Goal: Task Accomplishment & Management: Use online tool/utility

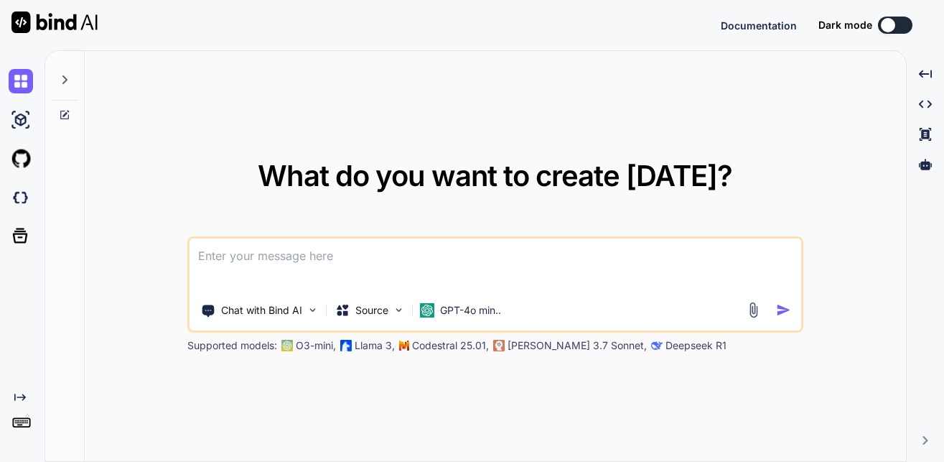
type textarea "x"
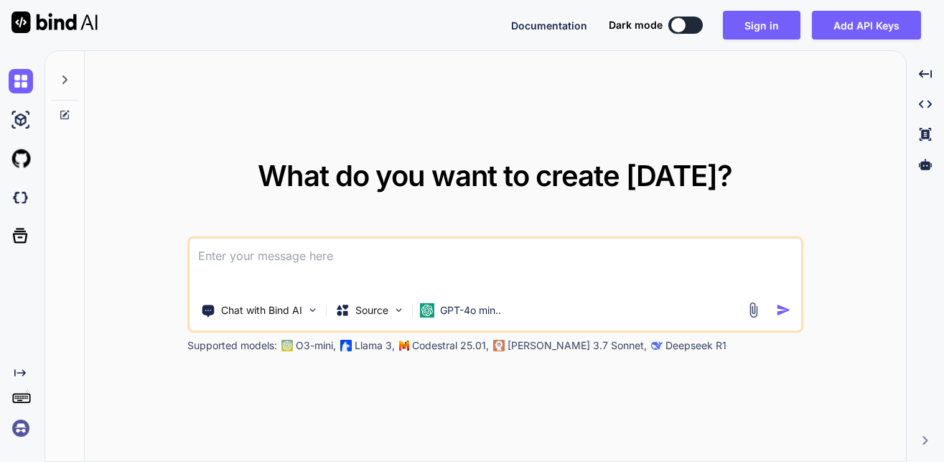
click at [291, 266] on textarea at bounding box center [495, 264] width 612 height 53
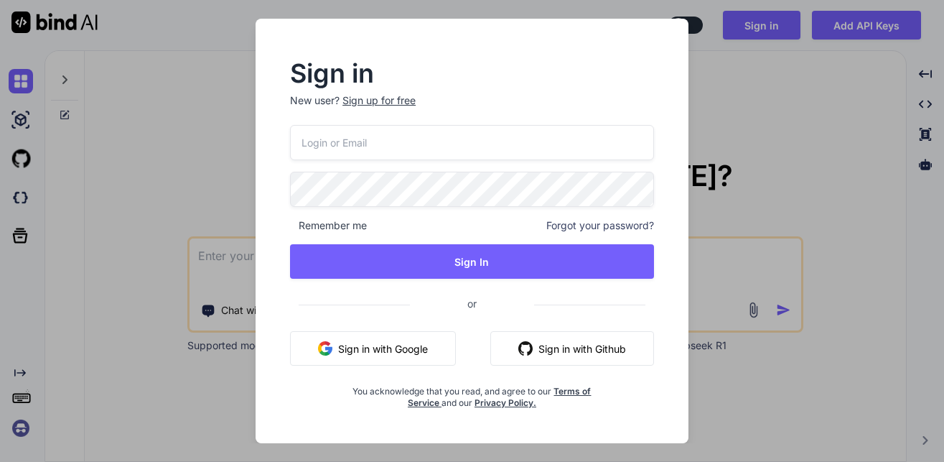
click at [399, 351] on button "Sign in with Google" at bounding box center [373, 348] width 166 height 34
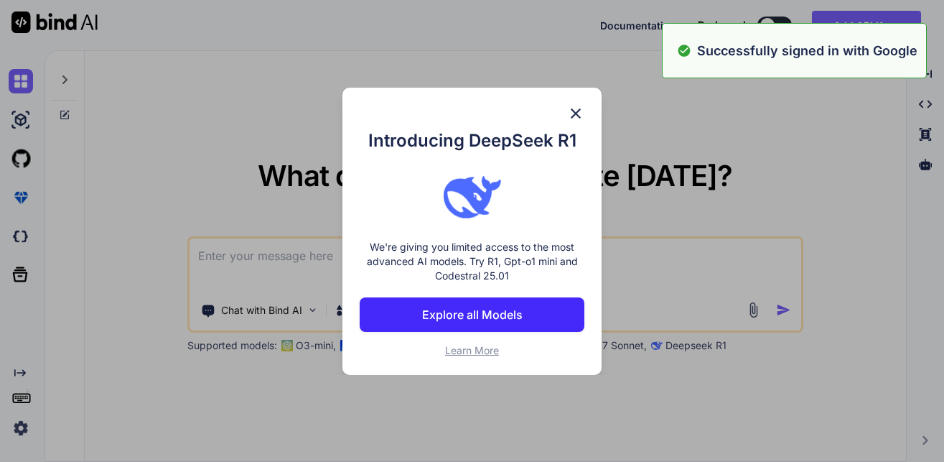
type textarea "x"
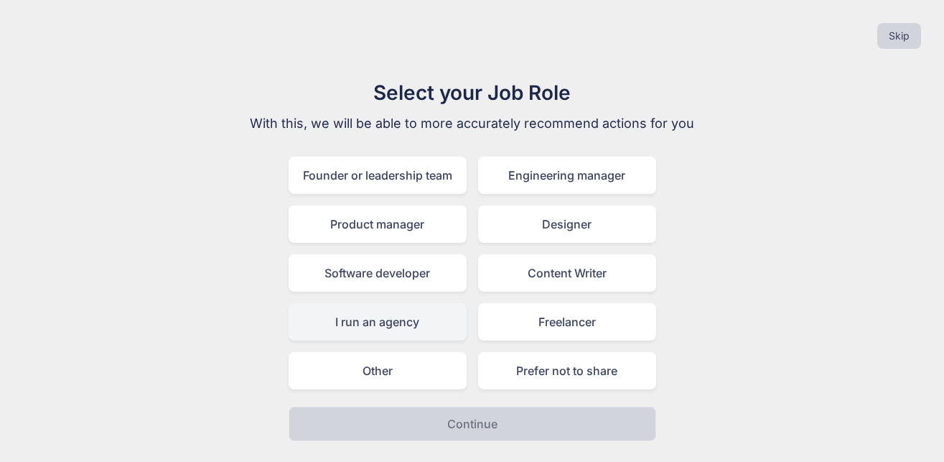
click at [379, 327] on div "I run an agency" at bounding box center [378, 321] width 178 height 37
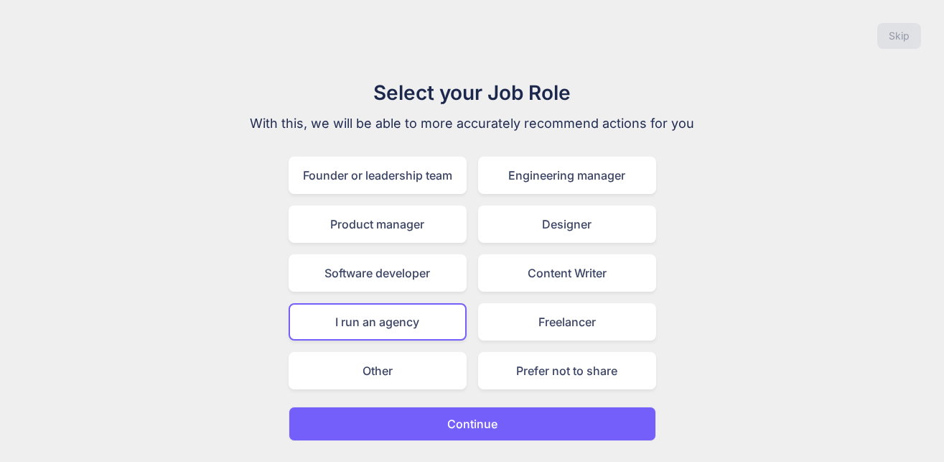
click at [454, 416] on p "Continue" at bounding box center [472, 423] width 50 height 17
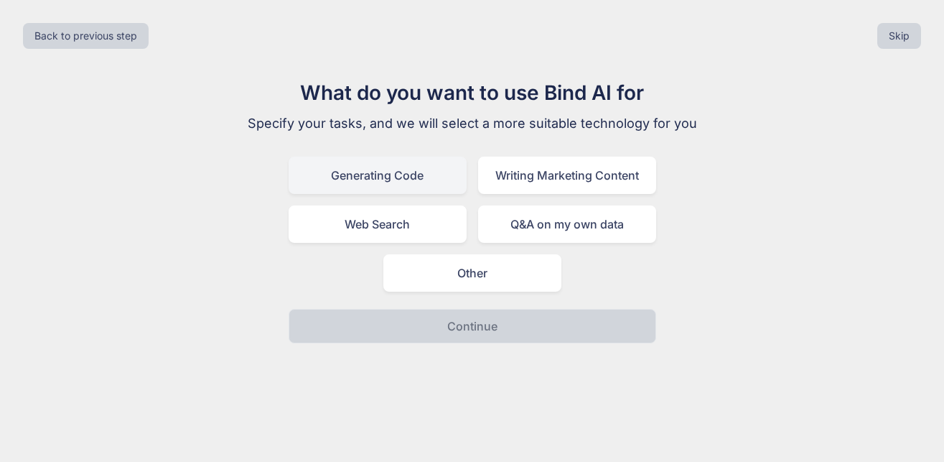
click at [414, 182] on div "Generating Code" at bounding box center [378, 174] width 178 height 37
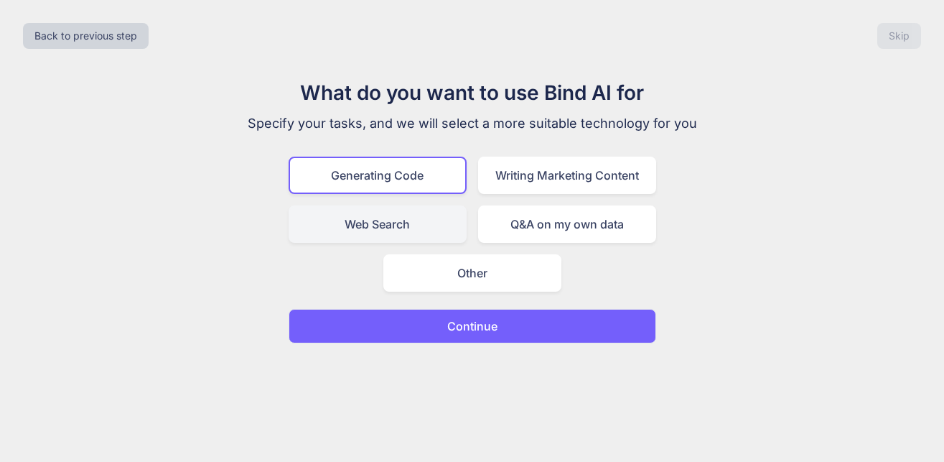
click at [423, 223] on div "Web Search" at bounding box center [378, 223] width 178 height 37
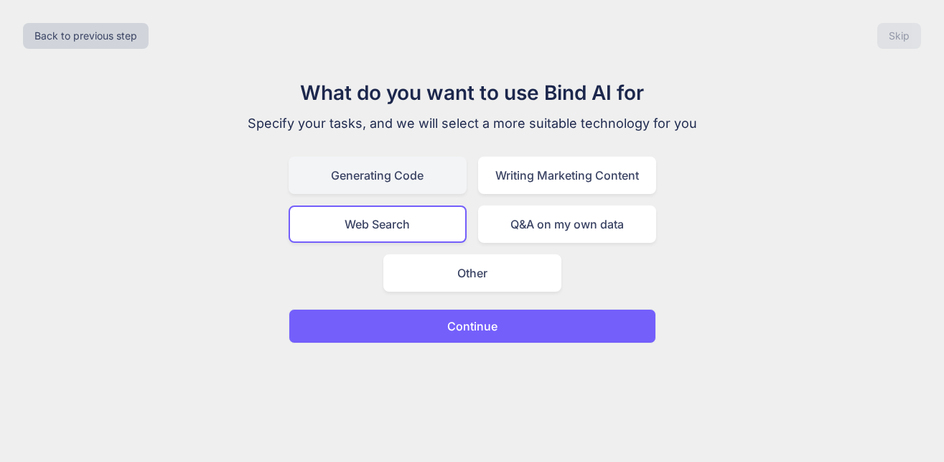
click at [408, 185] on div "Generating Code" at bounding box center [378, 174] width 178 height 37
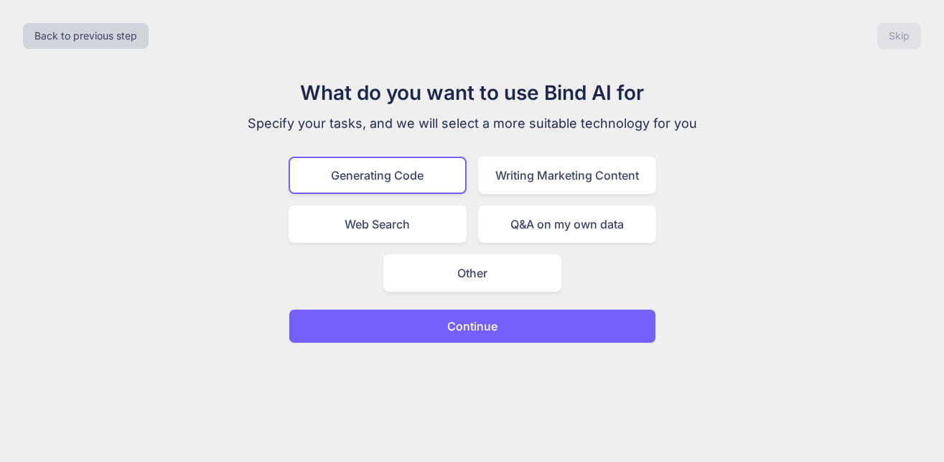
click at [500, 326] on button "Continue" at bounding box center [472, 326] width 367 height 34
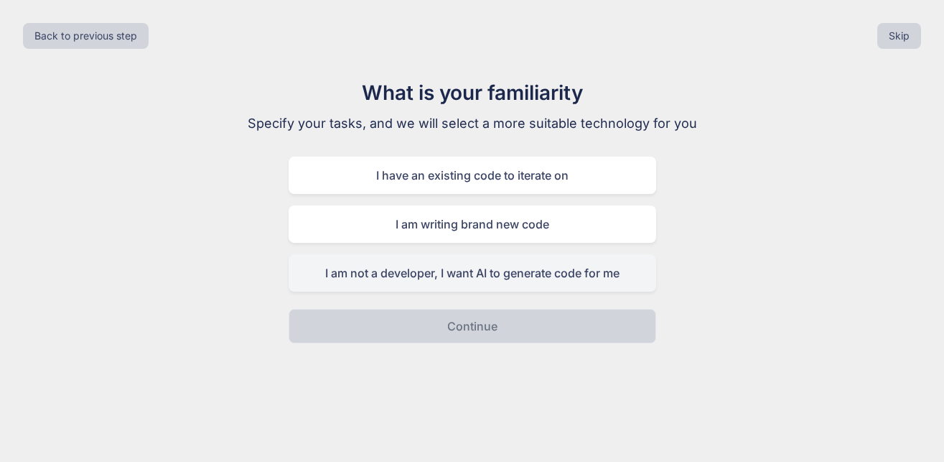
click at [470, 271] on div "I am not a developer, I want AI to generate code for me" at bounding box center [472, 272] width 367 height 37
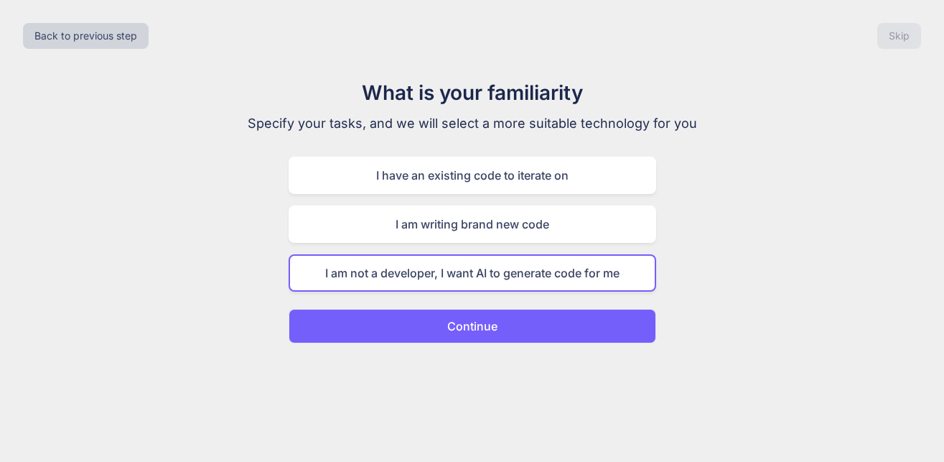
click at [484, 324] on p "Continue" at bounding box center [472, 325] width 50 height 17
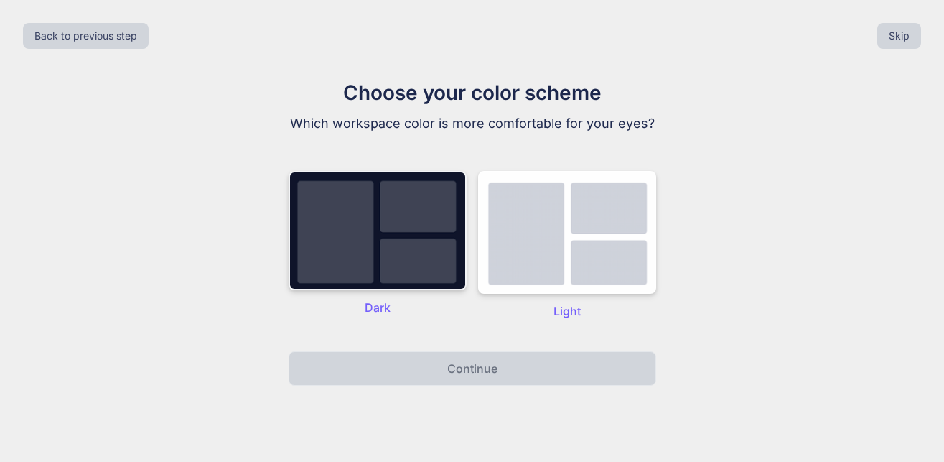
click at [390, 230] on img at bounding box center [378, 230] width 178 height 119
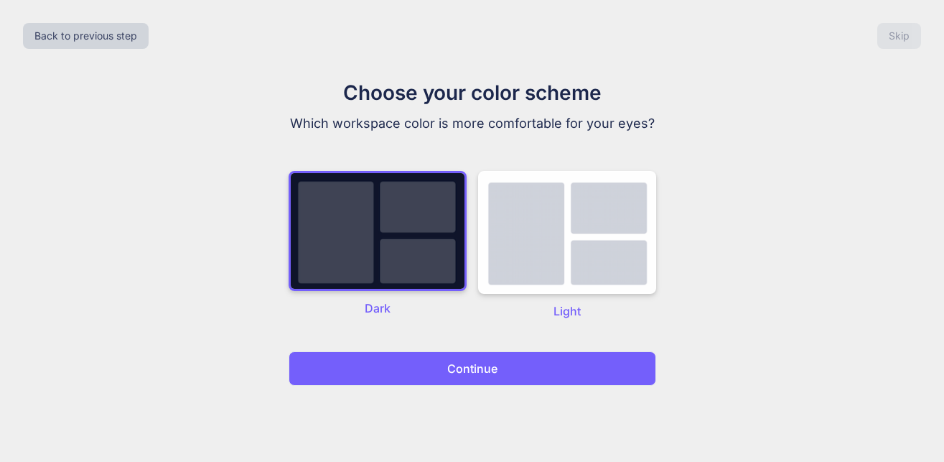
click at [521, 411] on div "Back to previous step Skip Choose your color scheme Which workspace color is mo…" at bounding box center [472, 231] width 944 height 462
click at [506, 379] on button "Continue" at bounding box center [472, 368] width 367 height 34
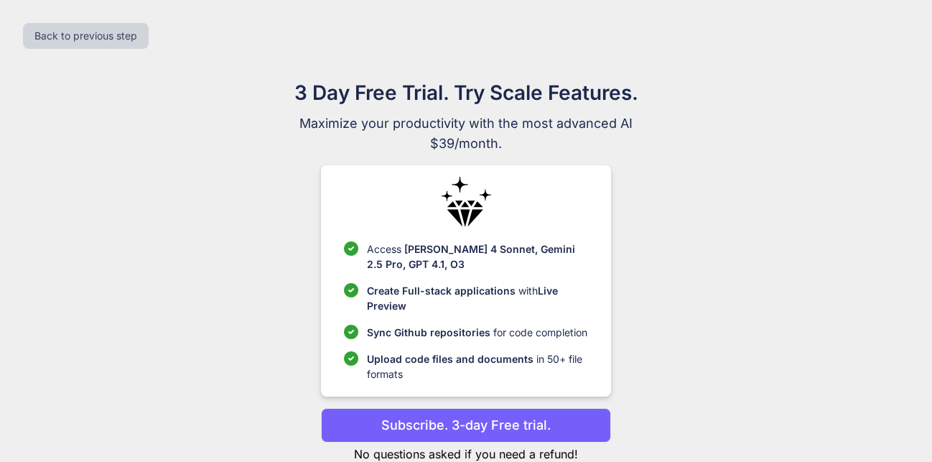
scroll to position [41, 0]
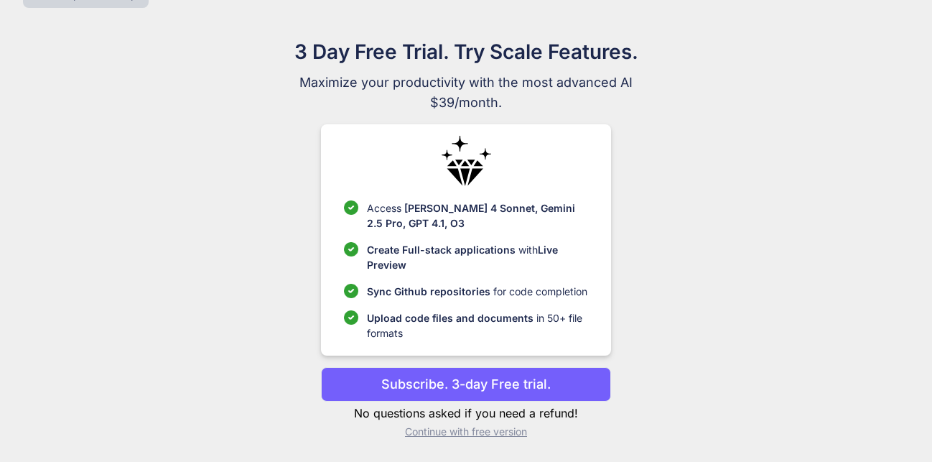
click at [491, 380] on p "Subscribe. 3-day Free trial." at bounding box center [465, 383] width 169 height 19
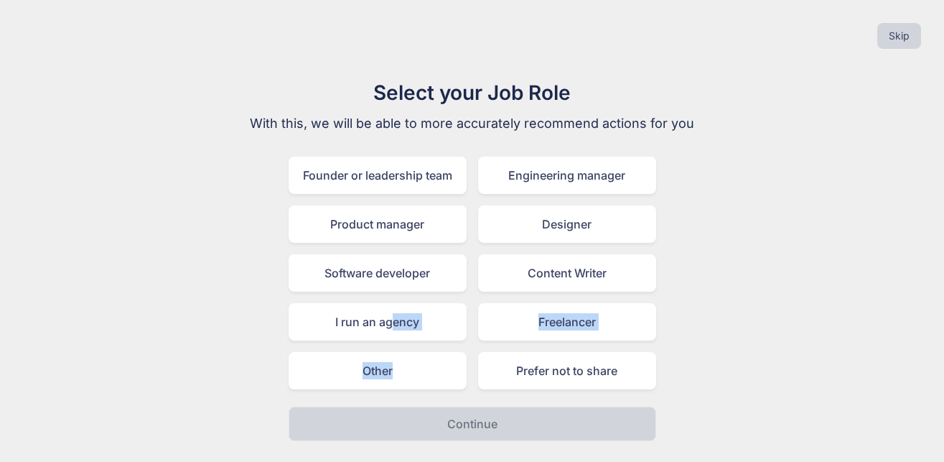
click at [395, 348] on div "Founder or leadership team Engineering manager Product manager Designer Softwar…" at bounding box center [472, 272] width 367 height 233
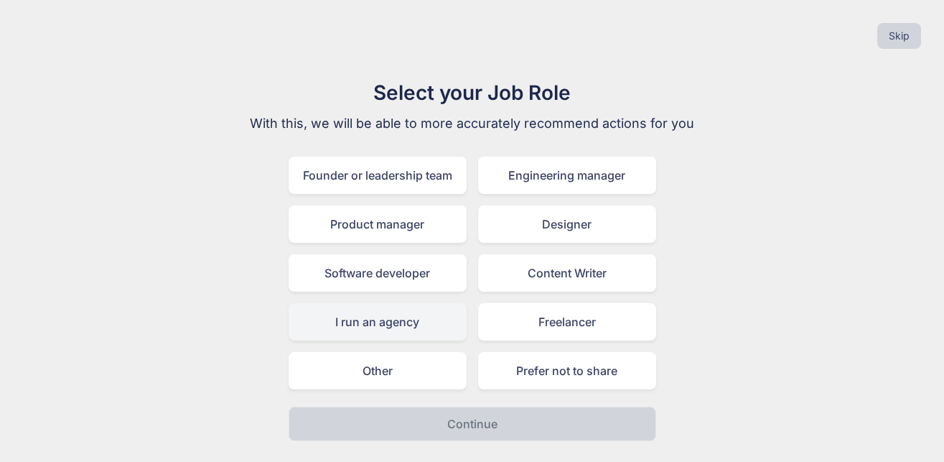
click at [394, 318] on div "I run an agency" at bounding box center [378, 321] width 178 height 37
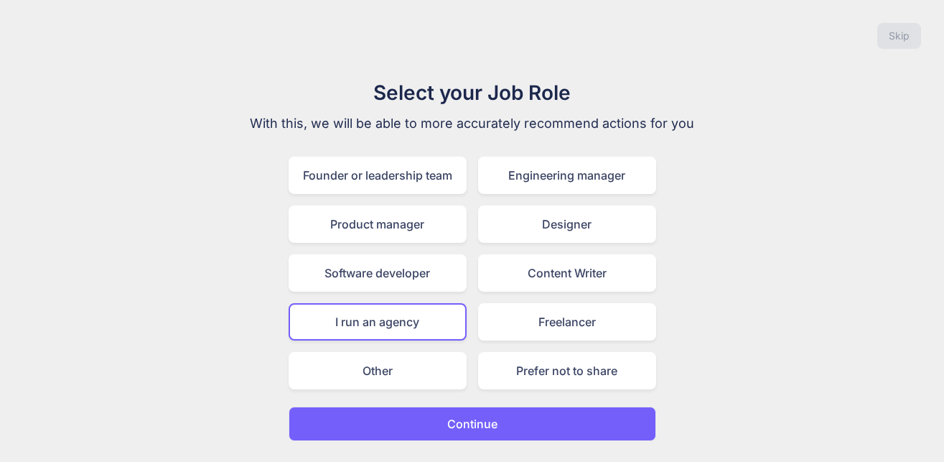
click at [444, 411] on button "Continue" at bounding box center [472, 423] width 367 height 34
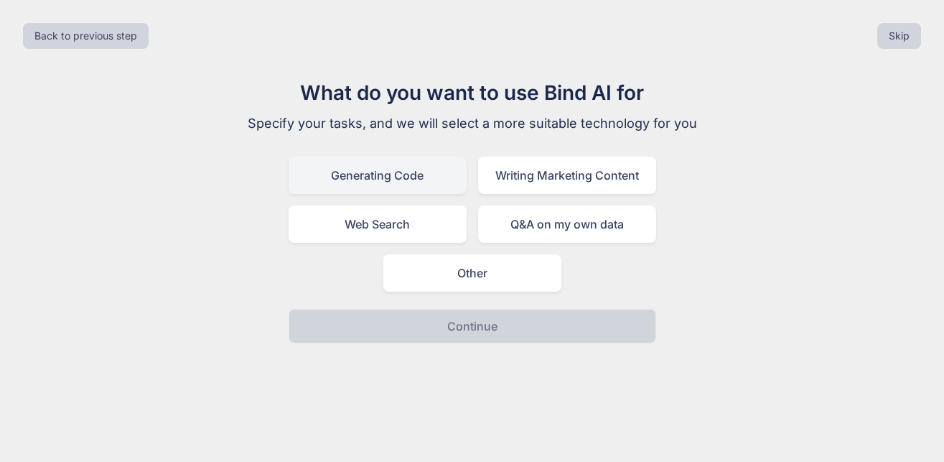
click at [392, 182] on div "Generating Code" at bounding box center [378, 174] width 178 height 37
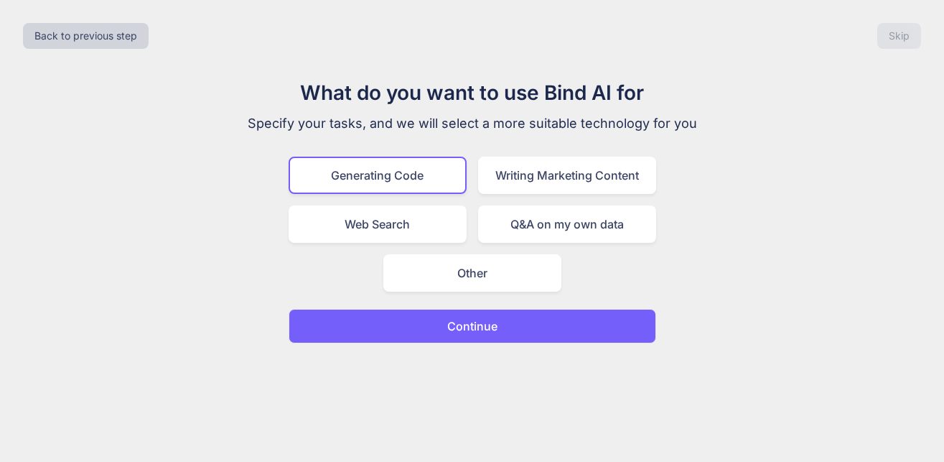
click at [469, 319] on p "Continue" at bounding box center [472, 325] width 50 height 17
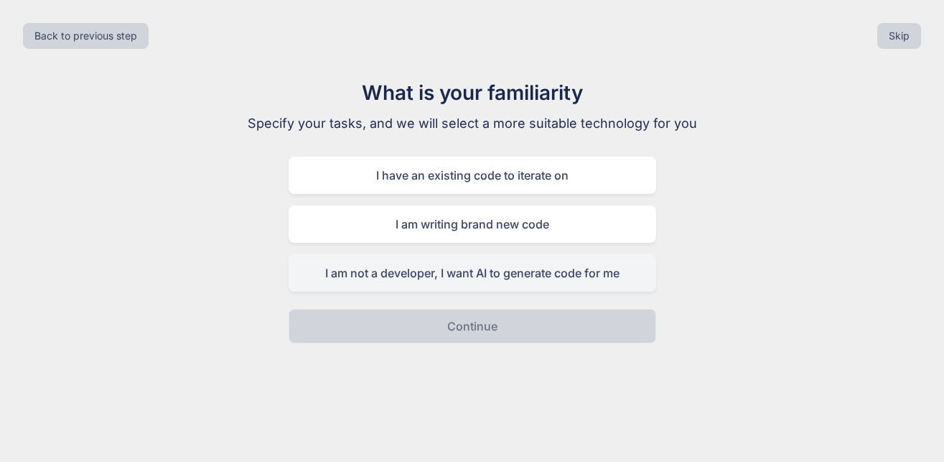
click at [467, 276] on div "I am not a developer, I want AI to generate code for me" at bounding box center [472, 272] width 367 height 37
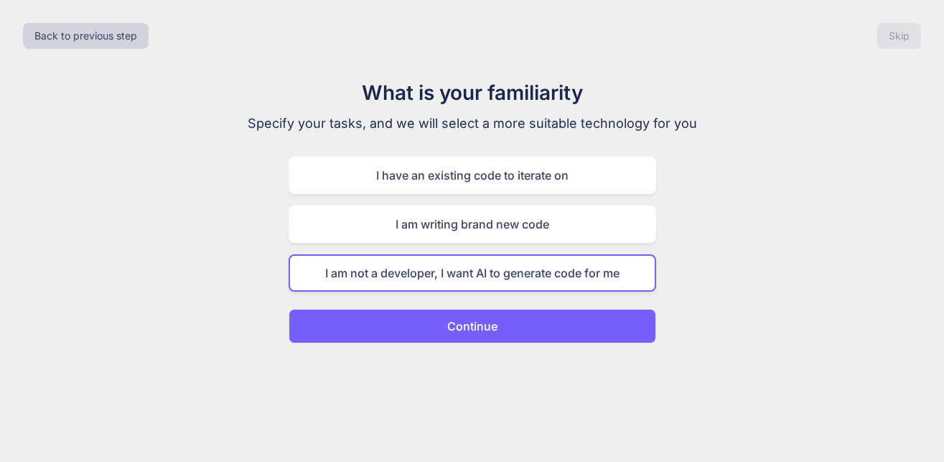
click at [474, 326] on p "Continue" at bounding box center [472, 325] width 50 height 17
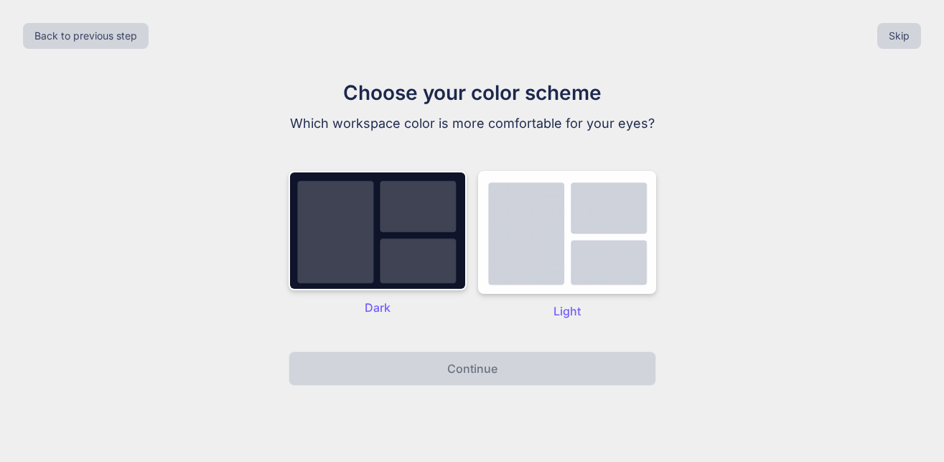
click at [477, 393] on div "Back to previous step Skip Choose your color scheme Which workspace color is mo…" at bounding box center [472, 231] width 944 height 462
click at [361, 228] on img at bounding box center [378, 230] width 178 height 119
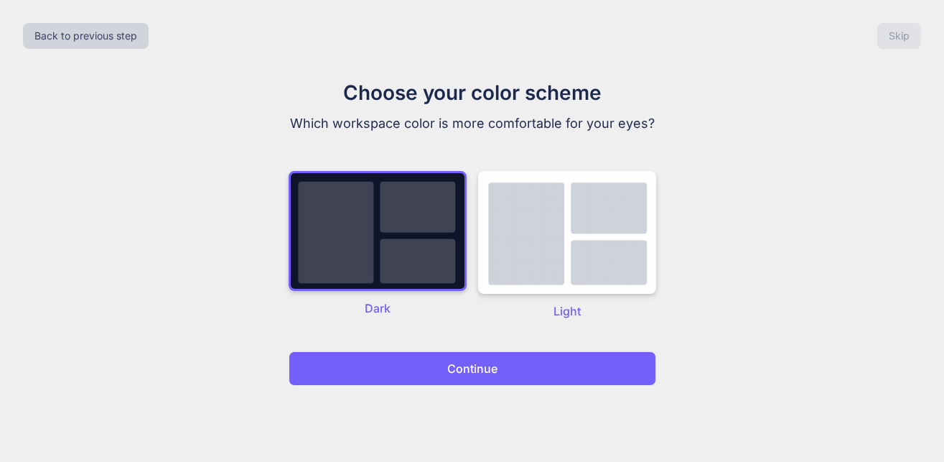
click at [452, 370] on p "Continue" at bounding box center [472, 368] width 50 height 17
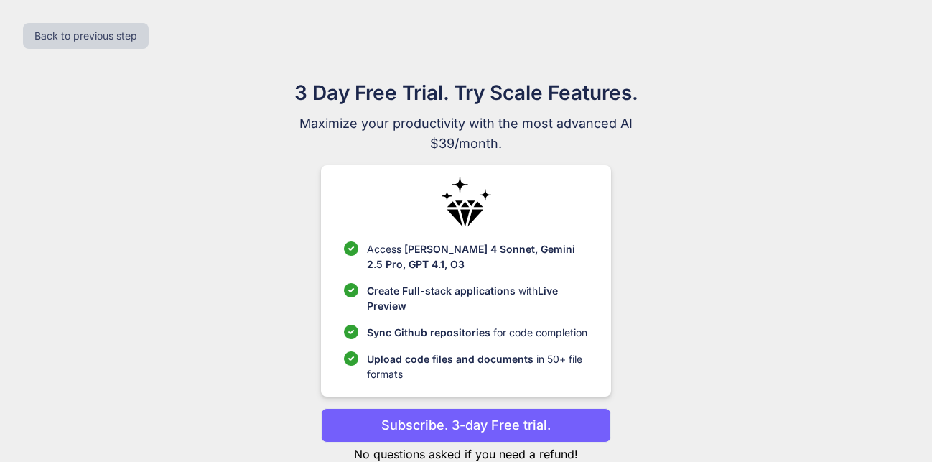
scroll to position [41, 0]
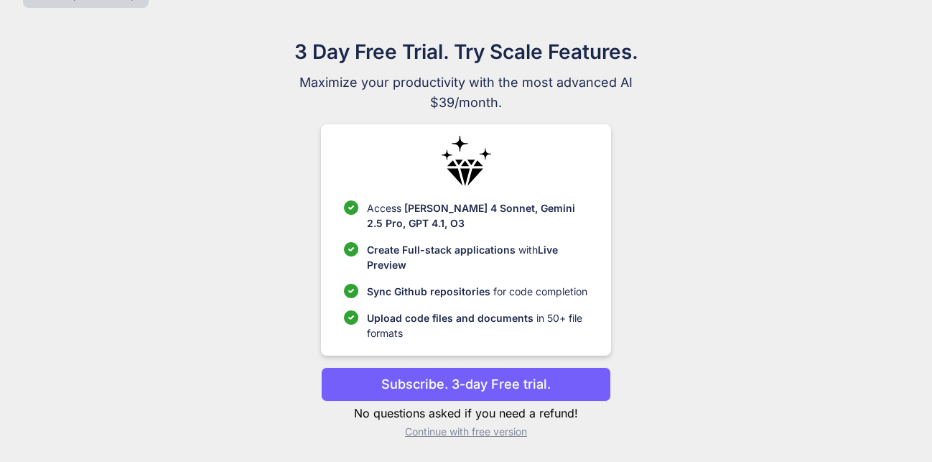
click at [494, 433] on p "Continue with free version" at bounding box center [465, 431] width 289 height 14
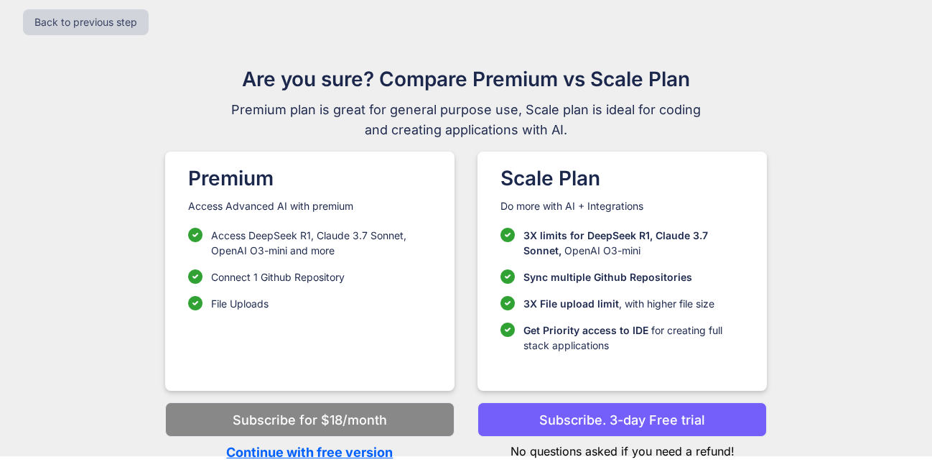
click at [326, 451] on p "Continue with free version" at bounding box center [309, 451] width 289 height 19
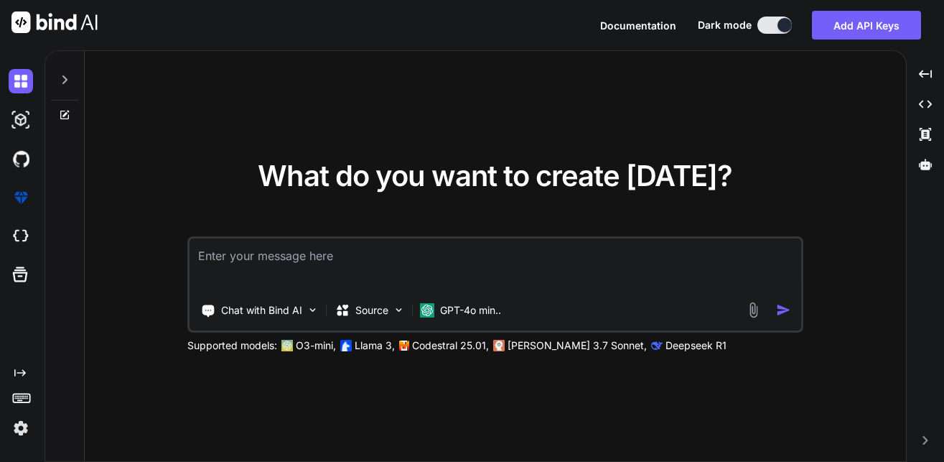
click at [293, 268] on textarea at bounding box center [495, 264] width 612 height 53
type textarea "x"
type textarea "Lor IPS: dolor://sita5co9a9e8.seddo.eiusmod.te ✅ Inci'u Labo Etdoloremag 🚀 Aliq…"
type textarea "x"
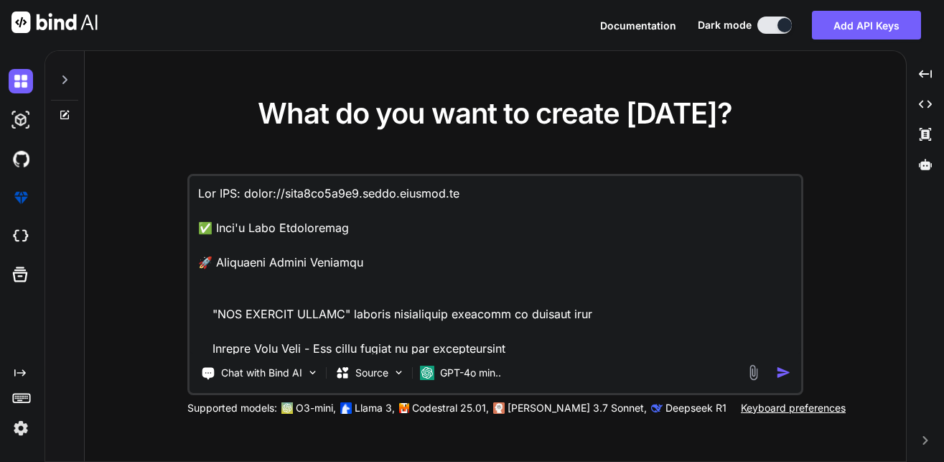
scroll to position [2053, 0]
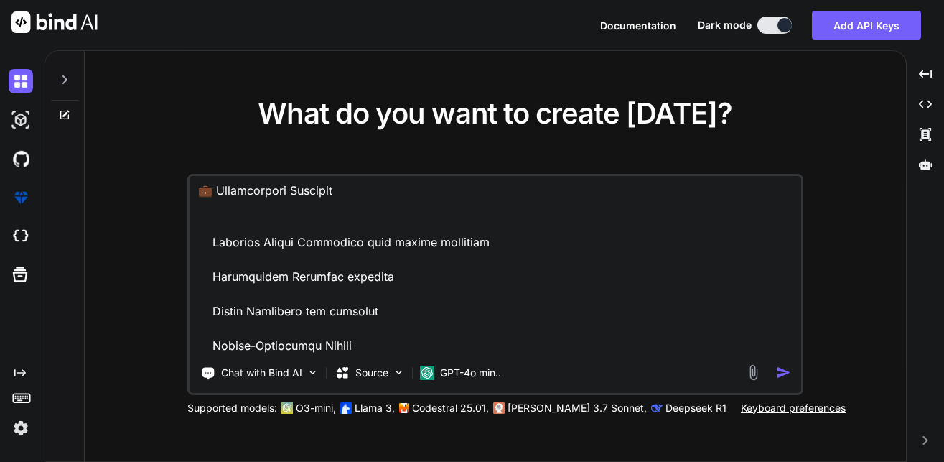
type textarea "Lor IPS: dolor://sita5co9a9e8.seddo.eiusmod.te ✅ Inci'u Labo Etdoloremag 🚀 Aliq…"
click at [783, 373] on img "button" at bounding box center [783, 372] width 15 height 15
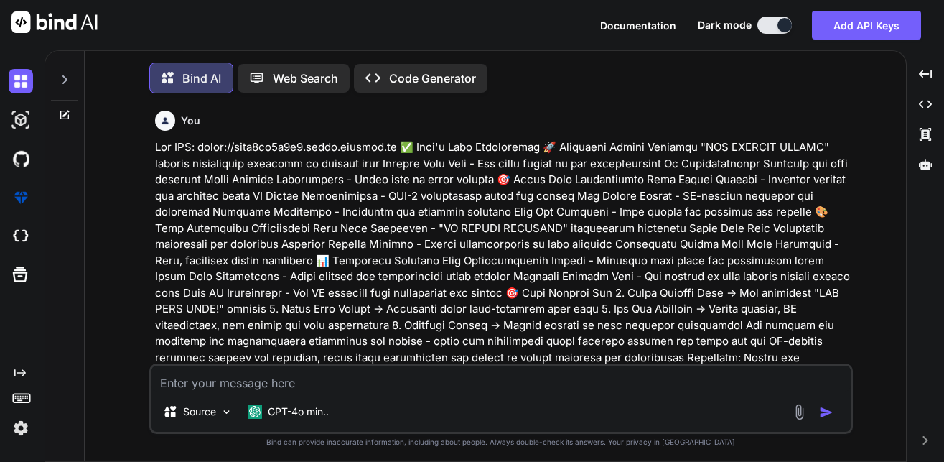
scroll to position [16, 0]
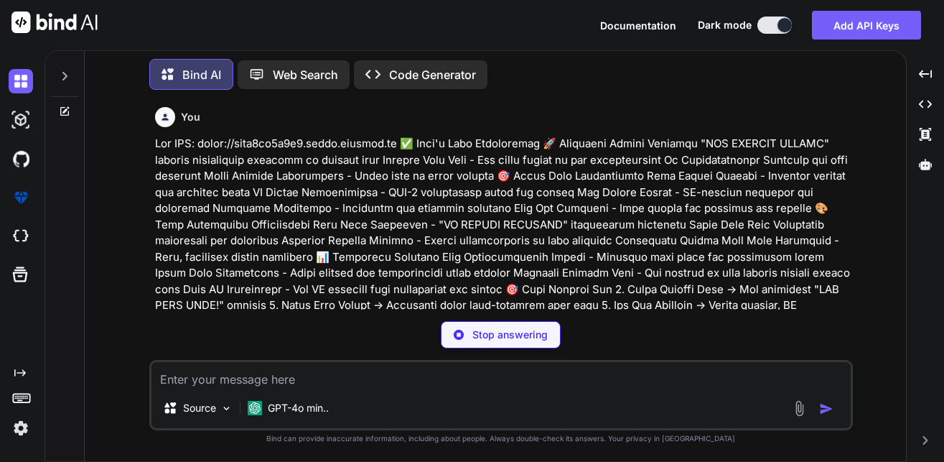
click at [434, 66] on p "Code Generator" at bounding box center [432, 74] width 87 height 17
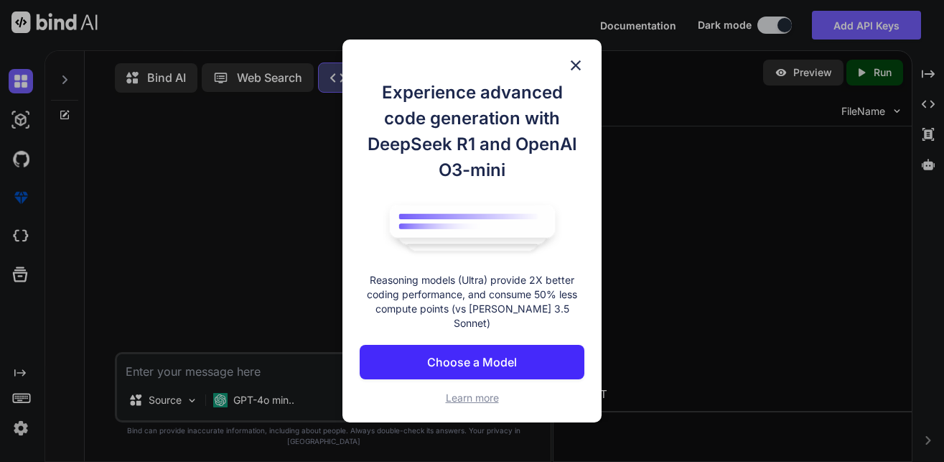
click at [577, 69] on img at bounding box center [575, 65] width 17 height 17
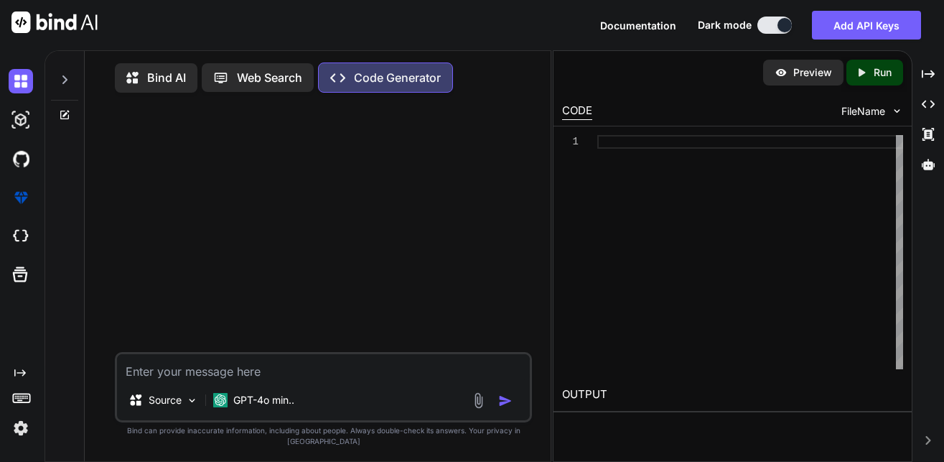
click at [169, 80] on p "Bind AI" at bounding box center [166, 77] width 39 height 17
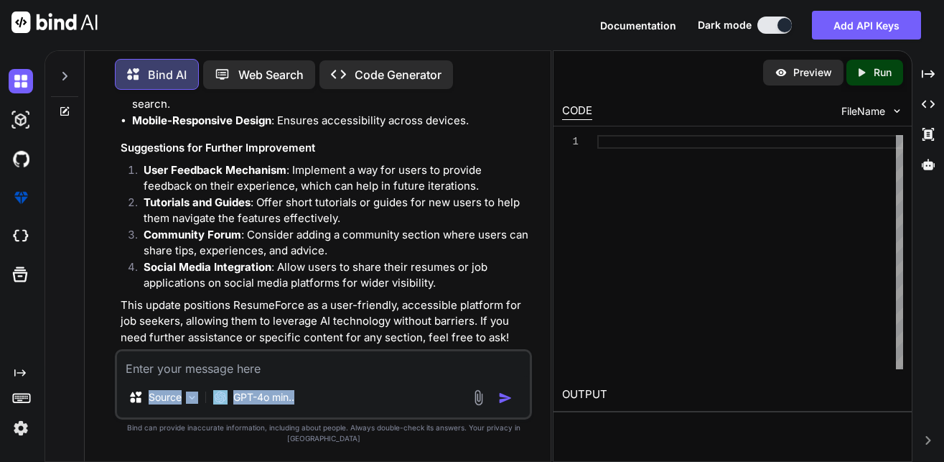
scroll to position [2015, 0]
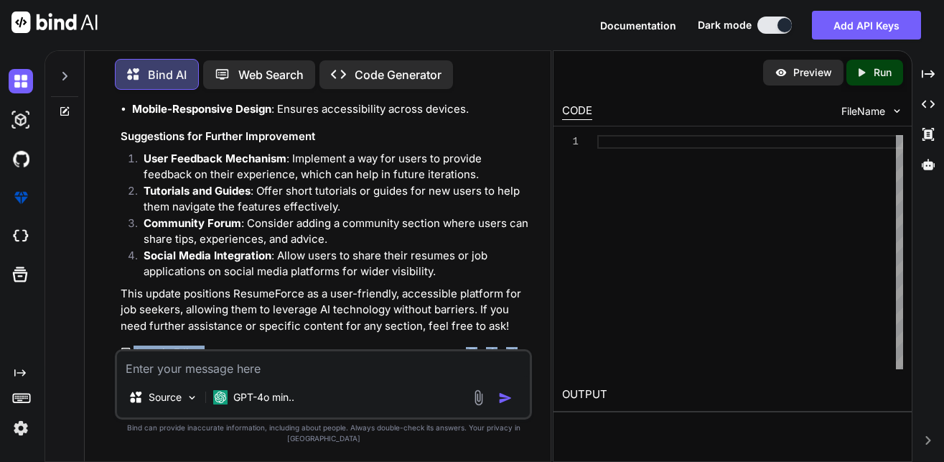
drag, startPoint x: 383, startPoint y: 171, endPoint x: 428, endPoint y: 373, distance: 207.6
click at [428, 349] on div "You Bind AI It looks like you're outlining a comprehensive update for the Resum…" at bounding box center [324, 225] width 413 height 248
click at [501, 143] on h3 "Suggestions for Further Improvement" at bounding box center [325, 136] width 408 height 17
click at [192, 403] on img at bounding box center [192, 397] width 12 height 12
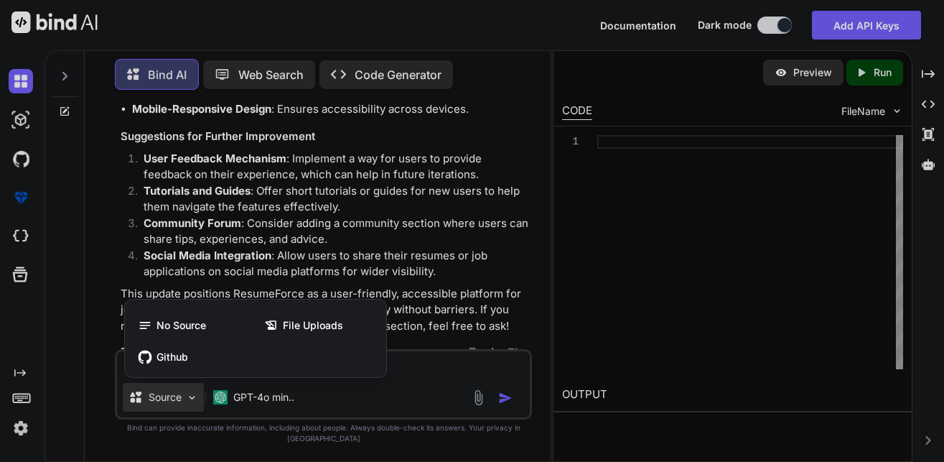
click at [420, 379] on div at bounding box center [472, 231] width 944 height 462
type textarea "x"
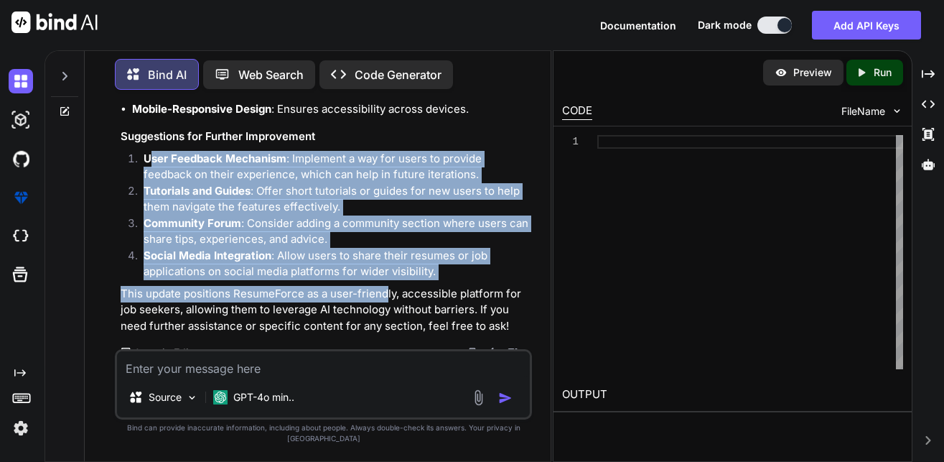
drag, startPoint x: 149, startPoint y: 151, endPoint x: 385, endPoint y: 287, distance: 272.3
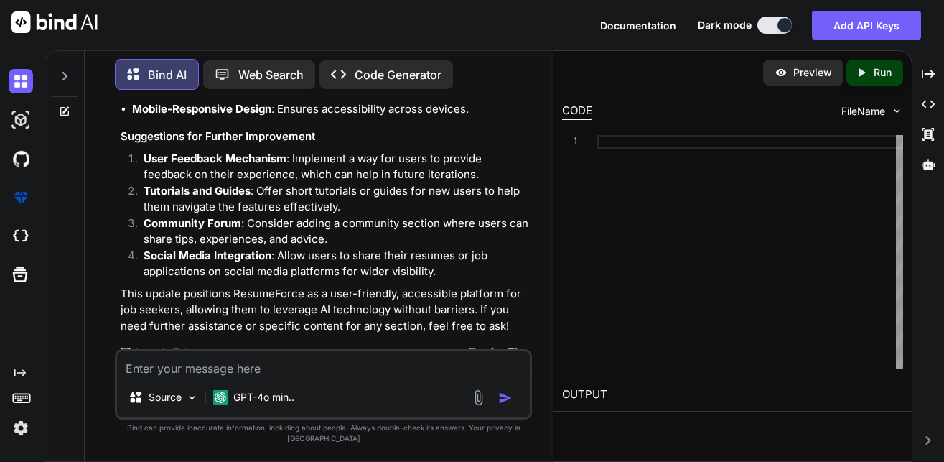
click at [297, 377] on textarea at bounding box center [323, 364] width 412 height 26
type textarea "C"
type textarea "x"
type textarea "Cr"
type textarea "x"
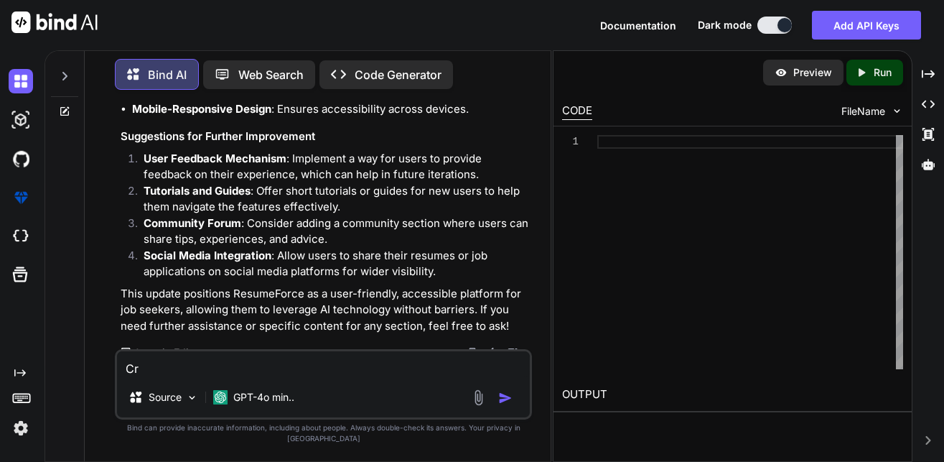
type textarea "Cre"
type textarea "x"
type textarea "Crea"
type textarea "x"
type textarea "Creat"
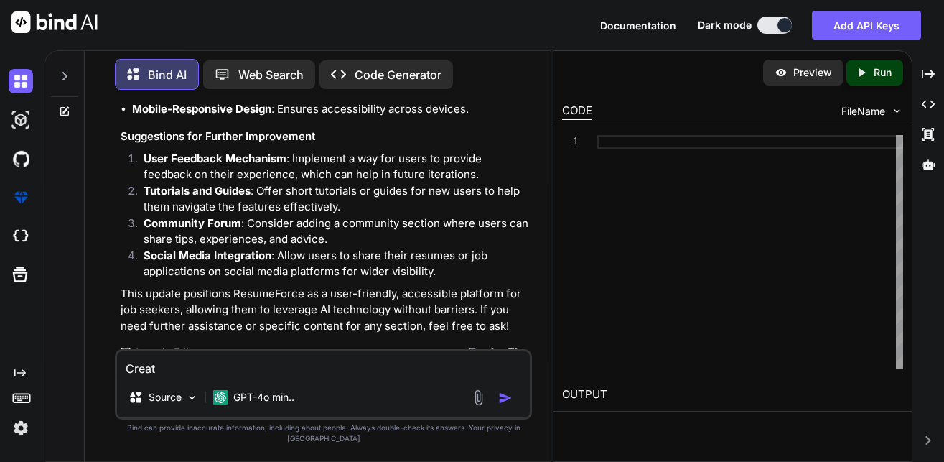
type textarea "x"
type textarea "Create"
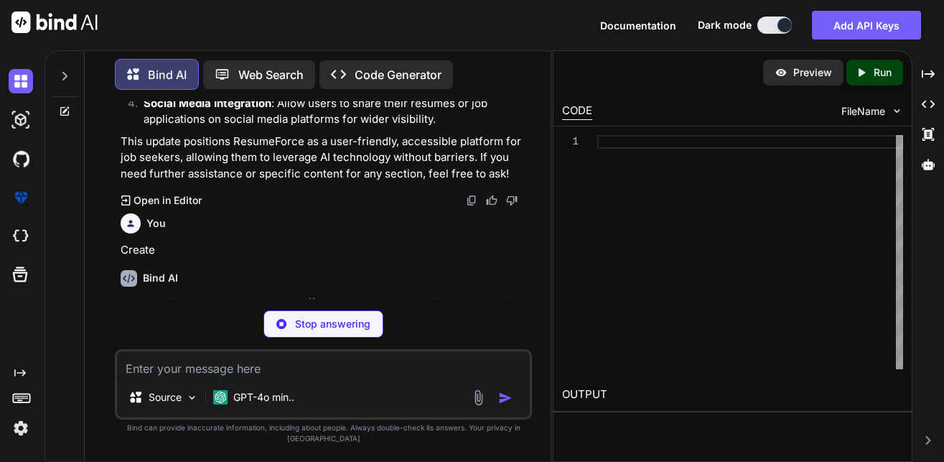
scroll to position [2153, 0]
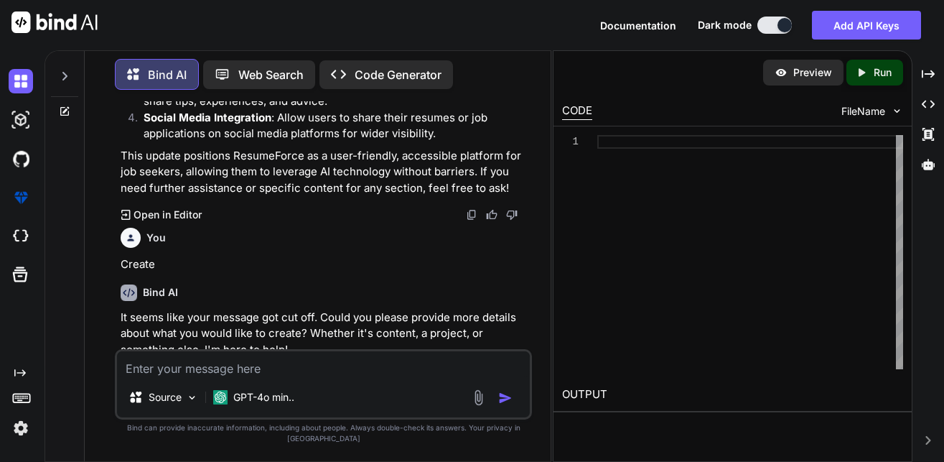
click at [288, 377] on textarea at bounding box center [323, 364] width 412 height 26
type textarea "x"
type textarea "c"
type textarea "x"
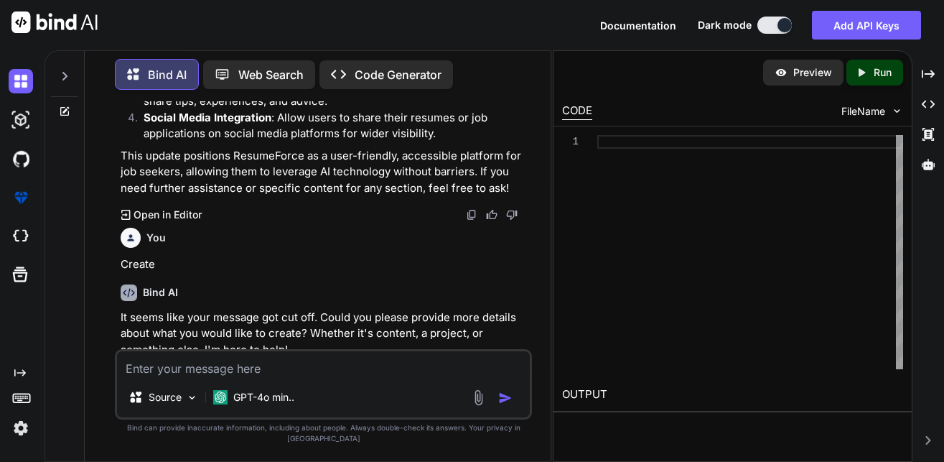
type textarea "C"
type textarea "x"
type textarea "Cr"
type textarea "x"
type textarea "Cre"
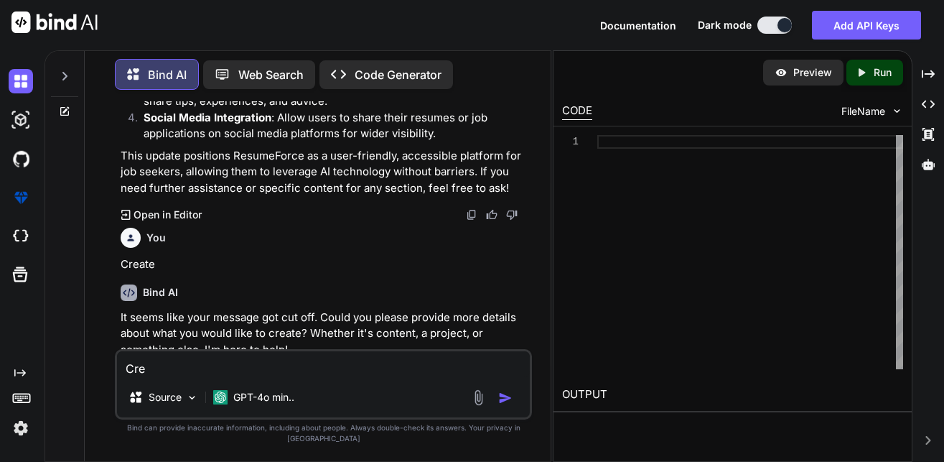
type textarea "x"
type textarea "Creat"
type textarea "x"
type textarea "Create"
type textarea "x"
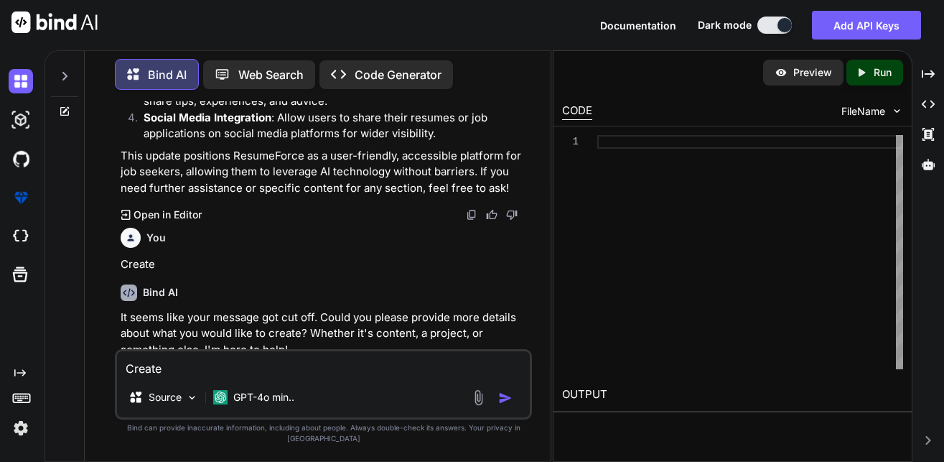
type textarea "Create"
type textarea "x"
type textarea "Create a"
type textarea "x"
type textarea "Create a"
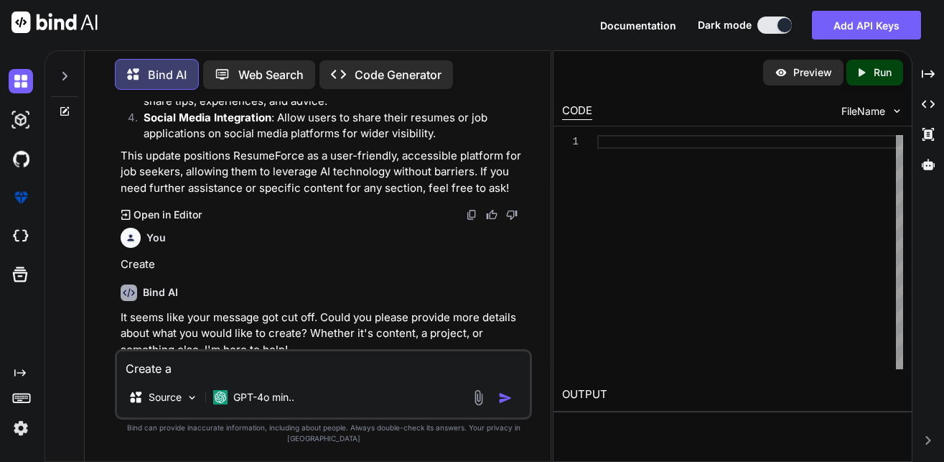
type textarea "x"
type textarea "Create a w"
type textarea "x"
type textarea "Create a we"
type textarea "x"
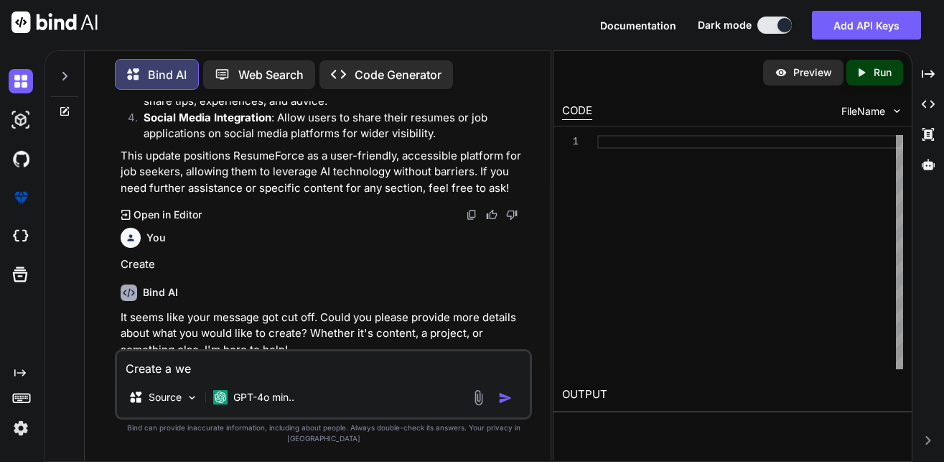
type textarea "Create a web"
type textarea "x"
type textarea "Create a webs"
type textarea "x"
type textarea "Create a websi"
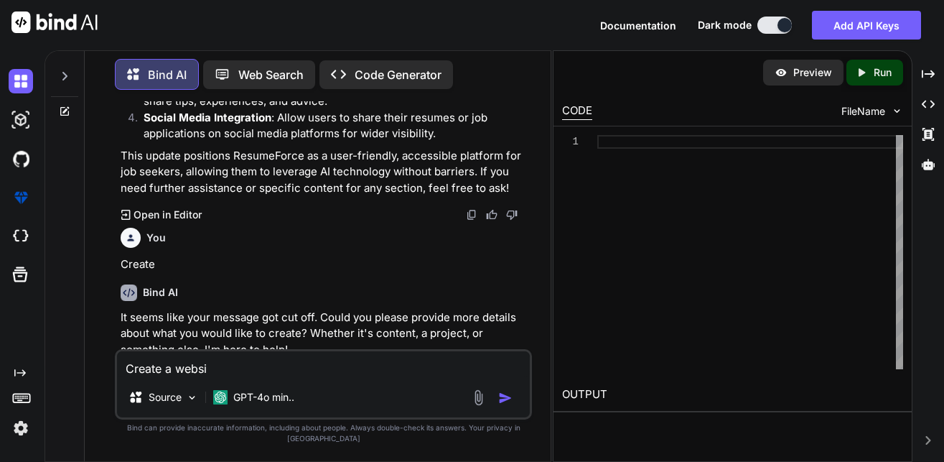
type textarea "x"
type textarea "Create a websit"
type textarea "x"
type textarea "Create a website"
type textarea "x"
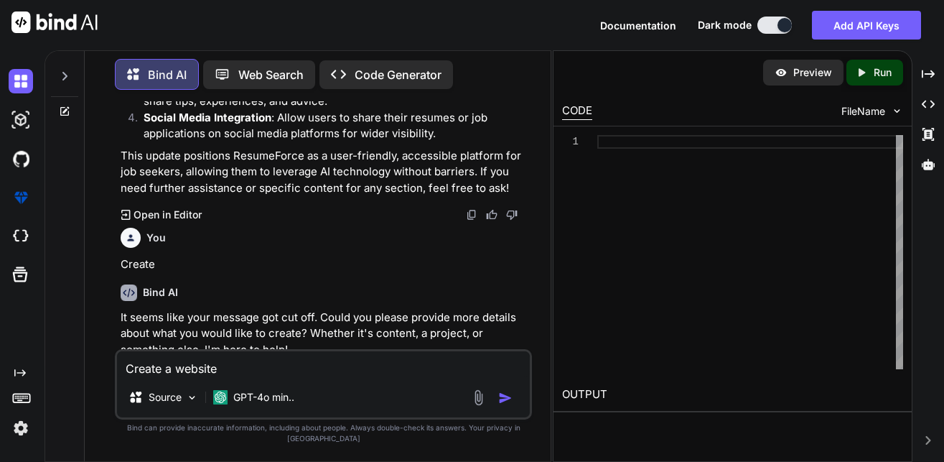
type textarea "Create a website"
type textarea "x"
type textarea "Create a website w"
type textarea "x"
type textarea "Create a website wi"
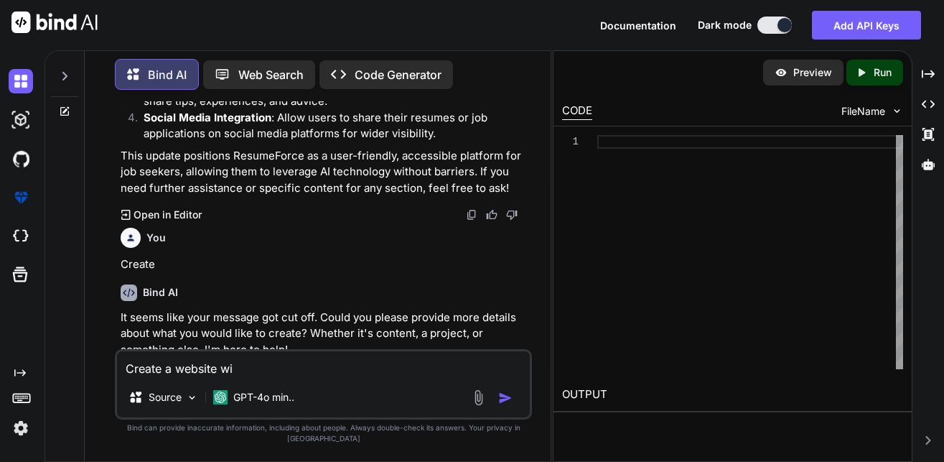
type textarea "x"
type textarea "Create a website wit"
type textarea "x"
type textarea "Create a website with"
type textarea "x"
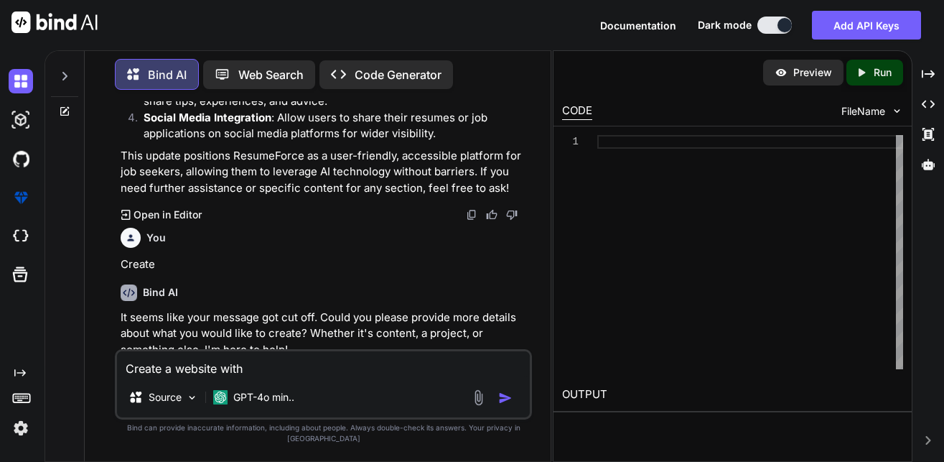
type textarea "Create a website with"
type textarea "x"
type textarea "Create a website with t"
type textarea "x"
type textarea "Create a website with th"
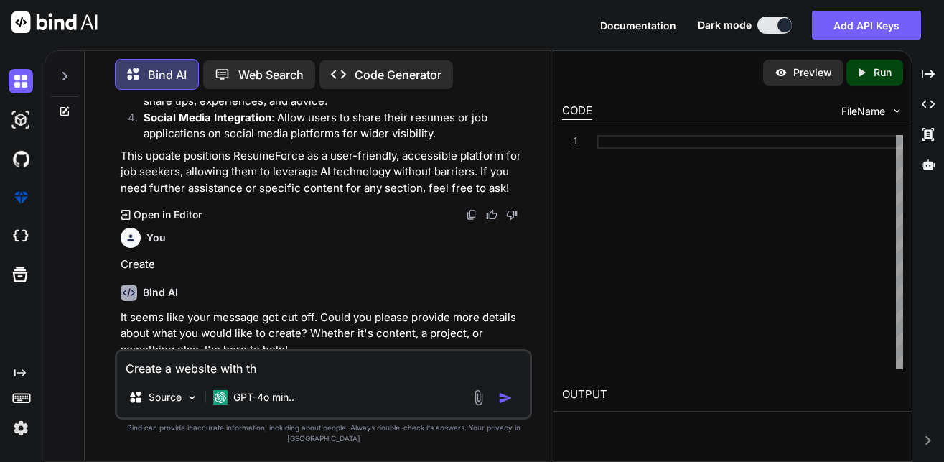
type textarea "x"
type textarea "Create a website with the"
type textarea "x"
type textarea "Create a website with the"
type textarea "x"
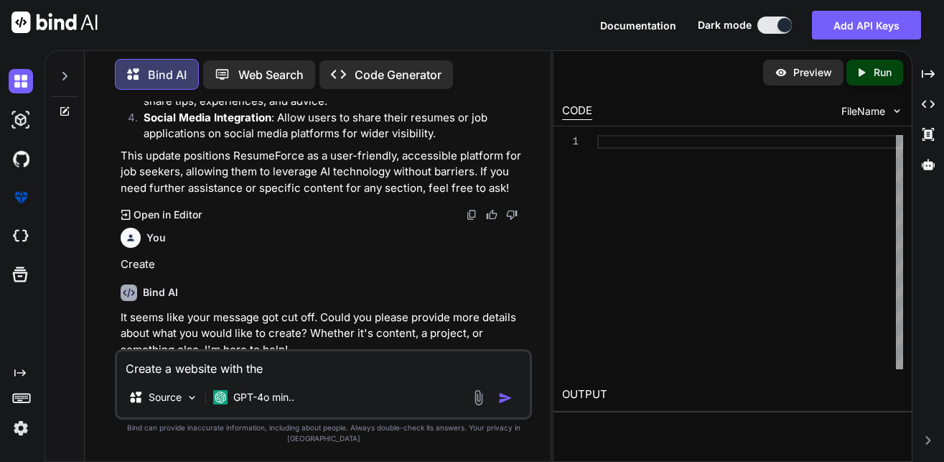
type textarea "Create a website with the b"
type textarea "x"
type textarea "Create a website with the bo"
type textarea "x"
type textarea "Create a website with the bov"
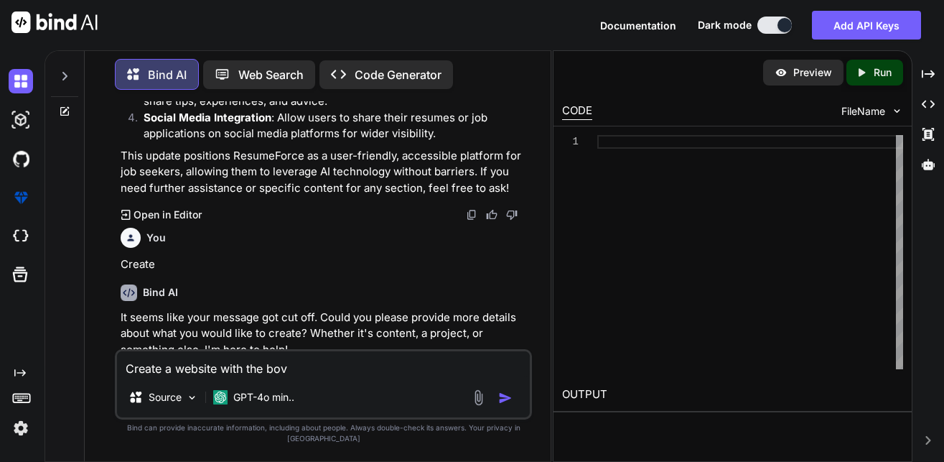
type textarea "x"
type textarea "Create a website with the [PERSON_NAME]"
type textarea "x"
type textarea "Create a website with the [PERSON_NAME]"
type textarea "x"
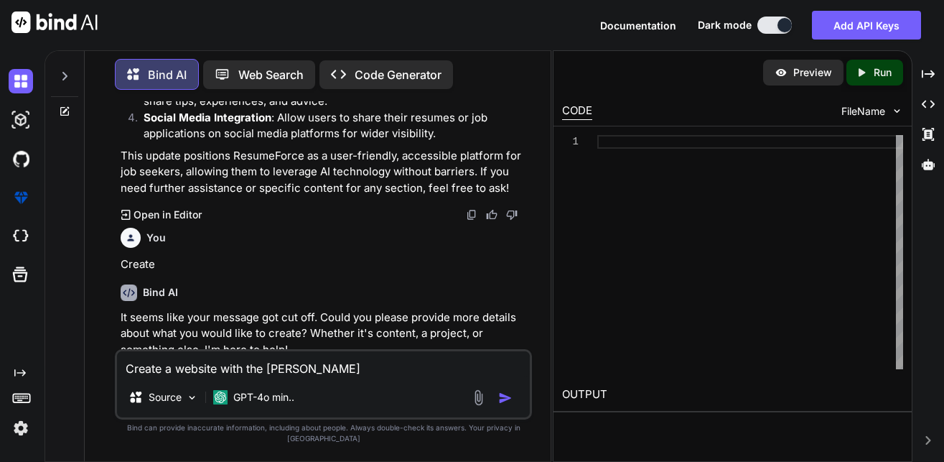
type textarea "Create a website with the [PERSON_NAME]"
type textarea "x"
type textarea "Create a website with the bov"
type textarea "x"
type textarea "Create a website with the bo"
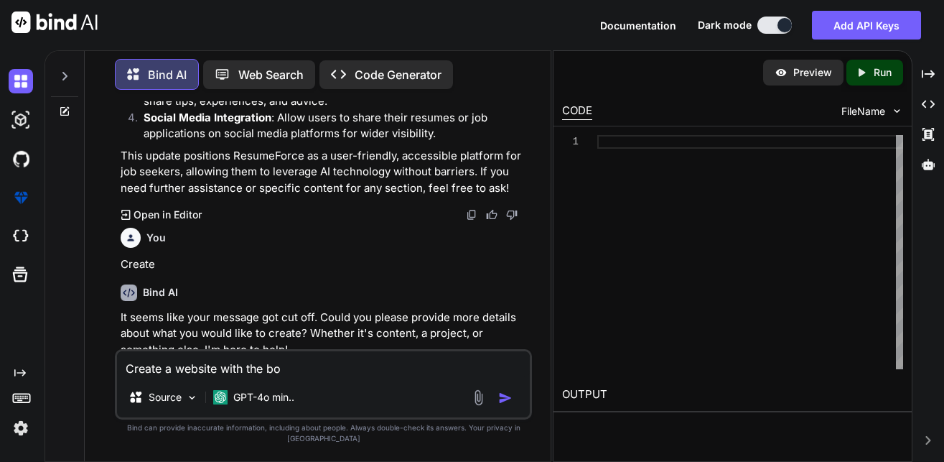
type textarea "x"
type textarea "Create a website with the b"
type textarea "x"
type textarea "Create a website with the"
type textarea "x"
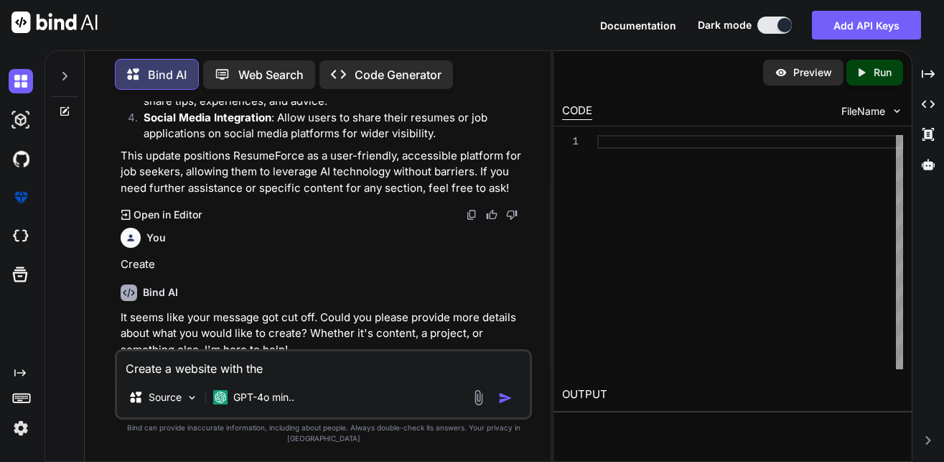
type textarea "Create a website with the a"
type textarea "x"
type textarea "Create a website with the av"
type textarea "x"
type textarea "Create a website with the avb"
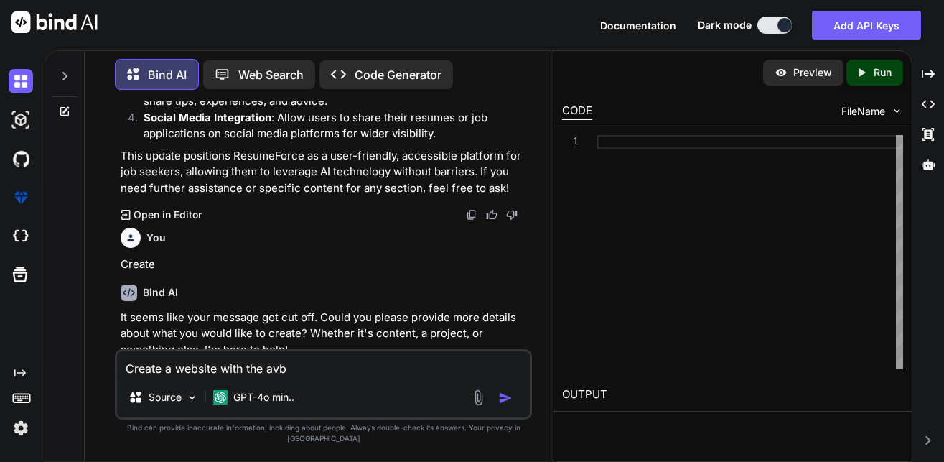
type textarea "x"
type textarea "Create a website with the av"
type textarea "x"
type textarea "Create a website with the a"
type textarea "x"
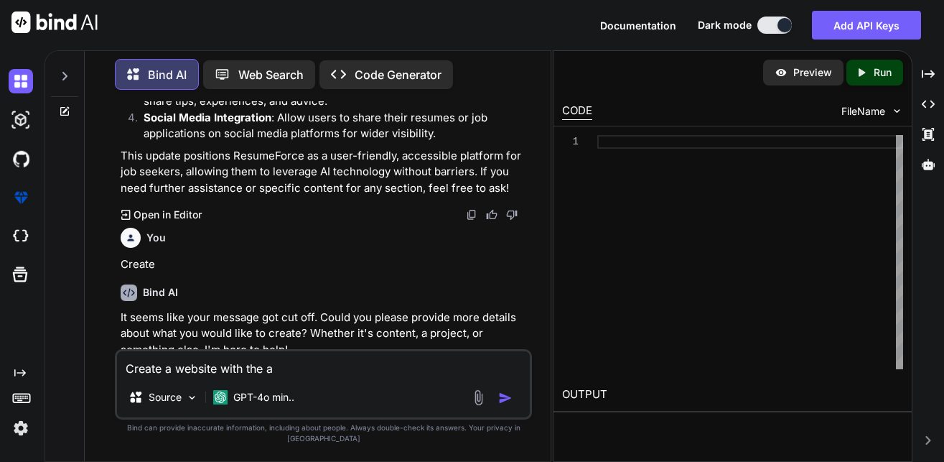
type textarea "Create a website with the ab"
type textarea "x"
type textarea "Create a website with the abo"
type textarea "x"
type textarea "Create a website with the abov"
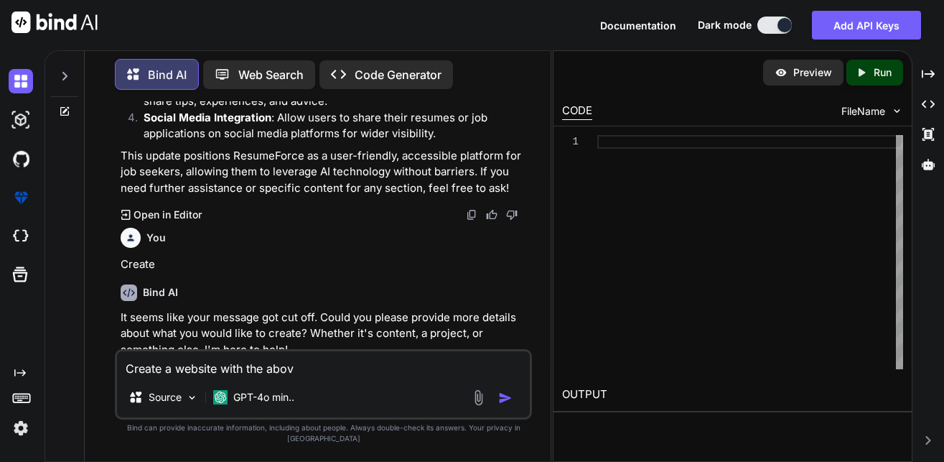
type textarea "x"
type textarea "Create a website with the above"
type textarea "x"
type textarea "Create a website with the above"
type textarea "x"
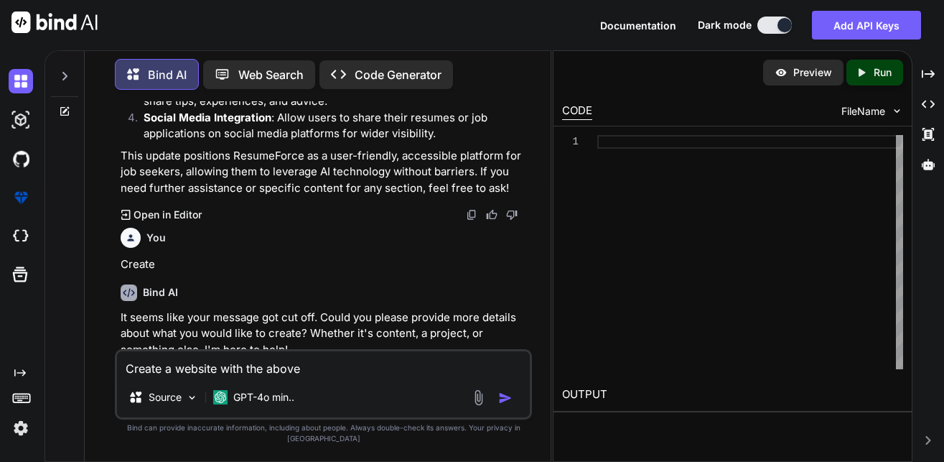
type textarea "Create a website with the above i"
type textarea "x"
type textarea "Create a website with the above in"
type textarea "x"
type textarea "Create a website with the above inf"
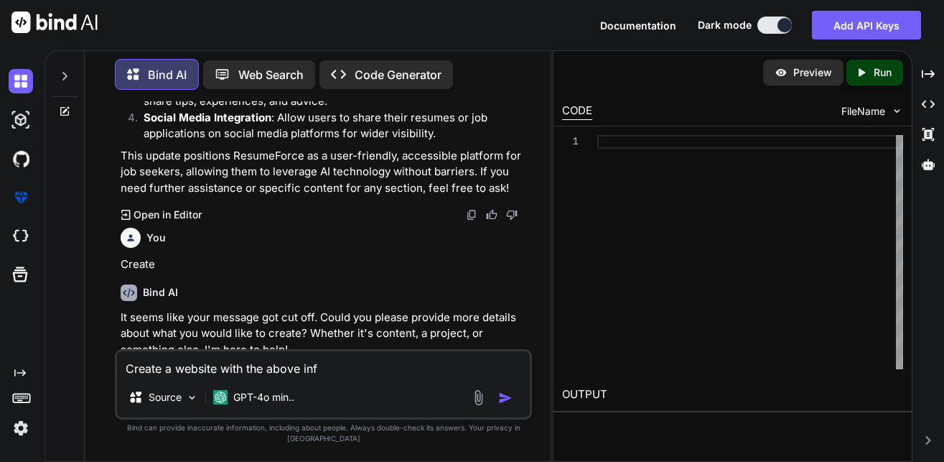
type textarea "x"
type textarea "Create a website with the above info"
type textarea "x"
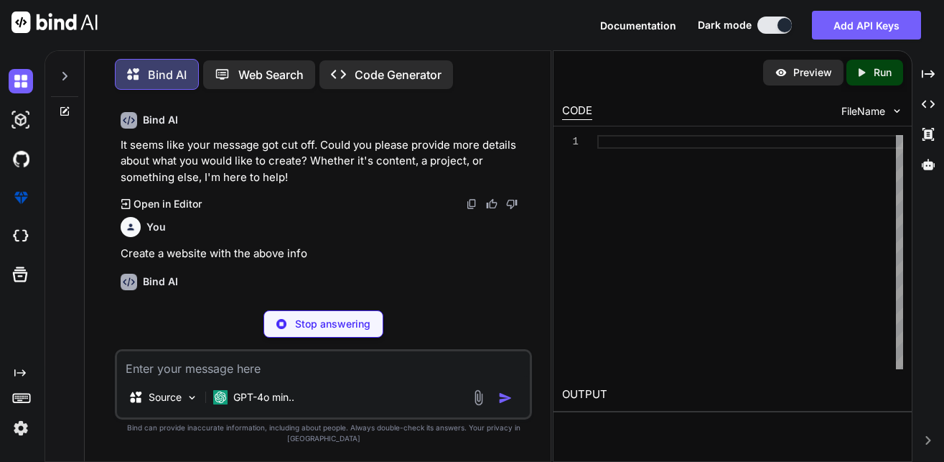
scroll to position [2315, 0]
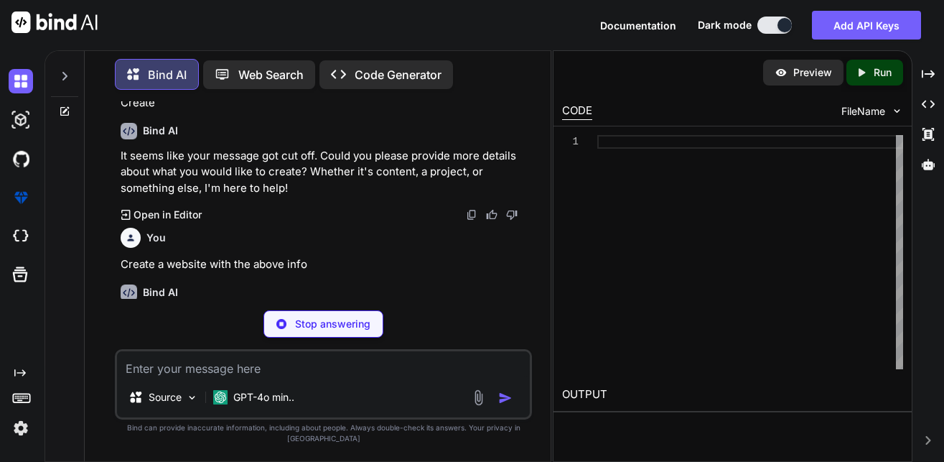
click at [395, 72] on div "Created with Pixso. Code Generator" at bounding box center [386, 74] width 134 height 29
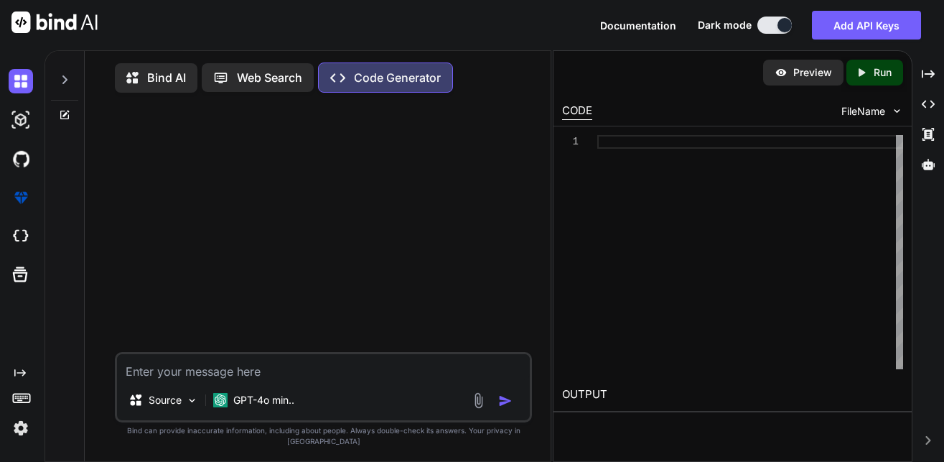
click at [151, 82] on p "Bind AI" at bounding box center [166, 77] width 39 height 17
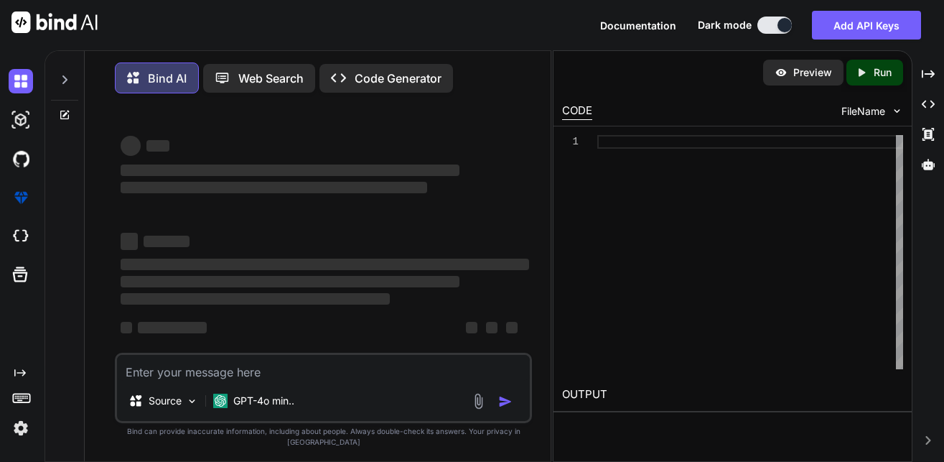
type textarea "x"
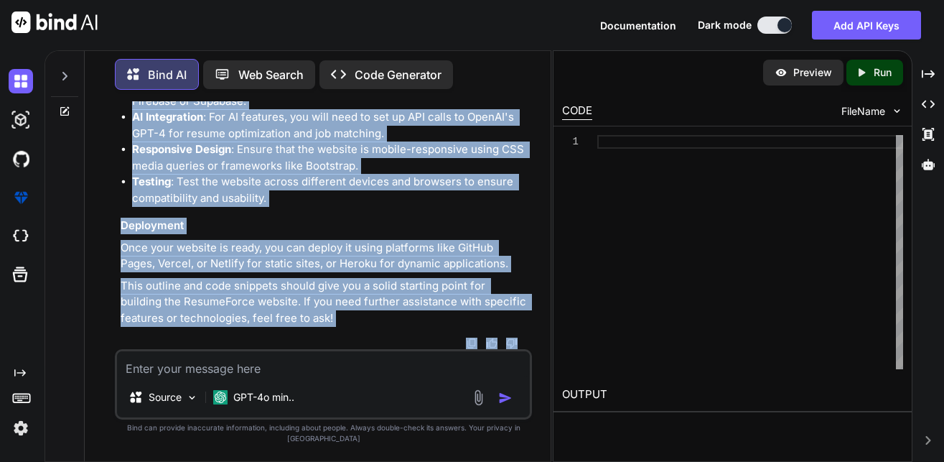
scroll to position [2590, 0]
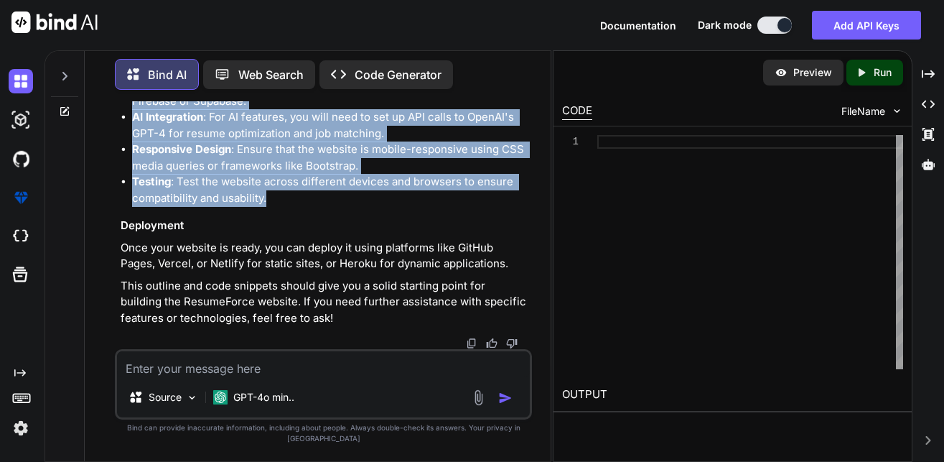
drag, startPoint x: 184, startPoint y: 200, endPoint x: 479, endPoint y: 211, distance: 295.9
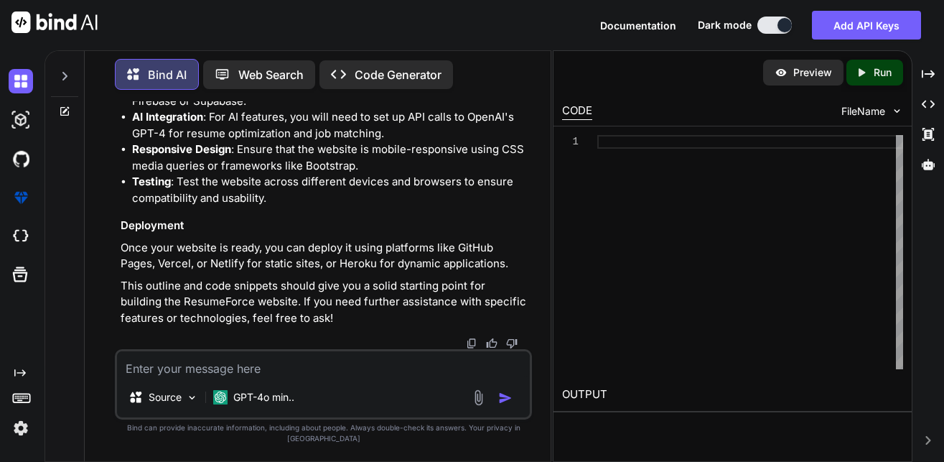
click at [484, 233] on h3 "Deployment" at bounding box center [325, 225] width 408 height 17
click at [363, 377] on textarea at bounding box center [323, 364] width 412 height 26
type textarea "c"
type textarea "x"
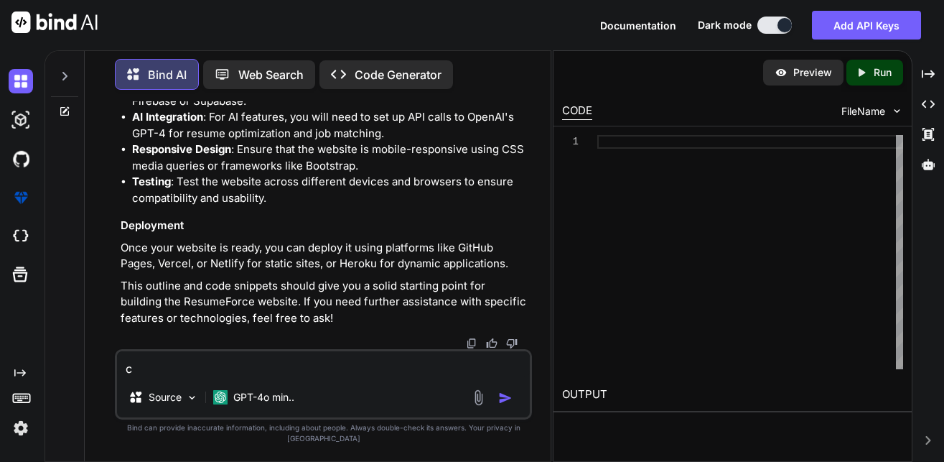
type textarea "cr"
type textarea "x"
type textarea "cre"
type textarea "x"
type textarea "crea"
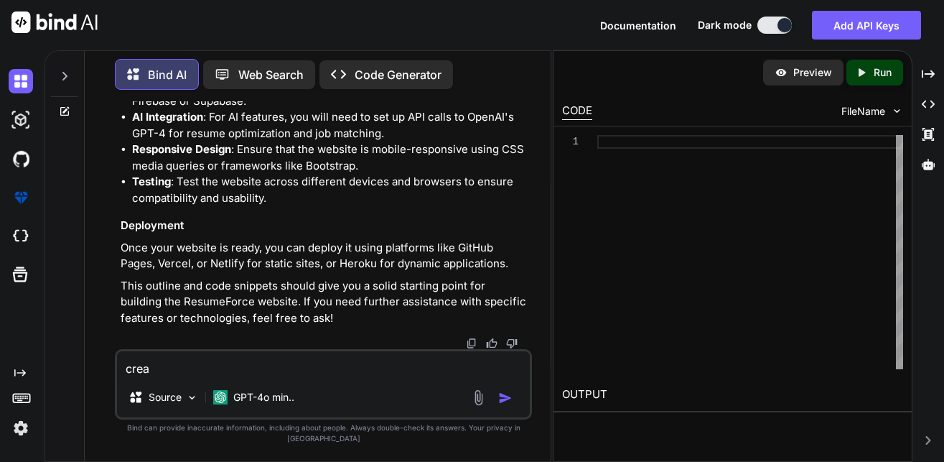
type textarea "x"
type textarea "creat"
type textarea "x"
type textarea "creatr"
type textarea "x"
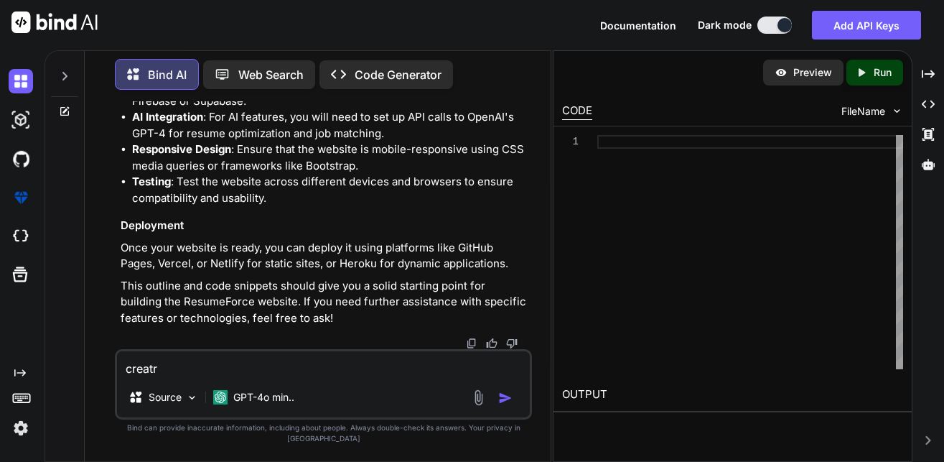
type textarea "creatre"
type textarea "x"
type textarea "creatr"
type textarea "x"
type textarea "creat"
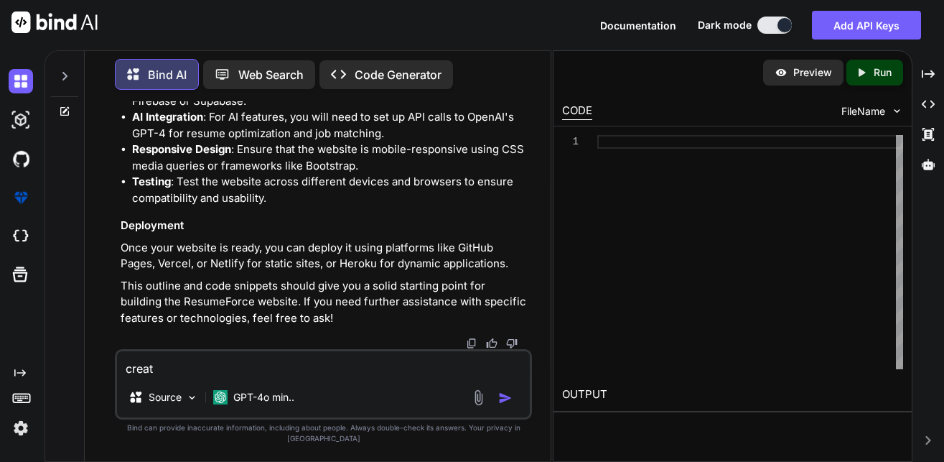
type textarea "x"
type textarea "create"
type textarea "x"
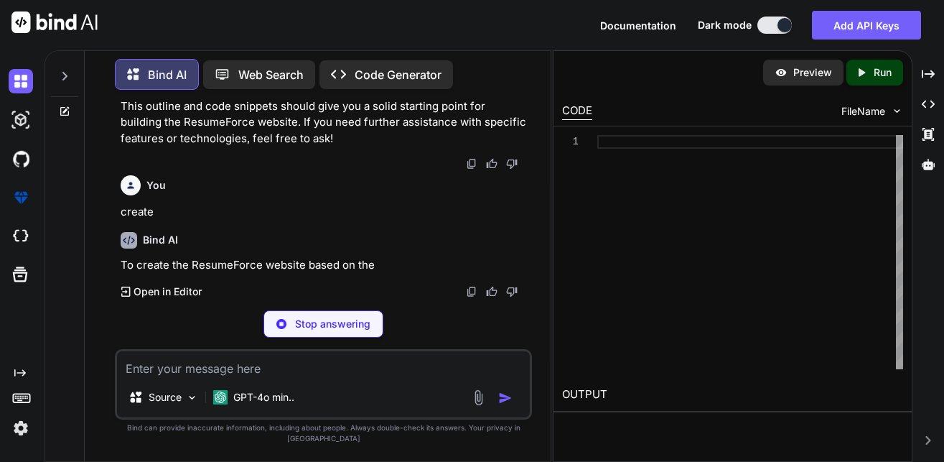
scroll to position [2727, 0]
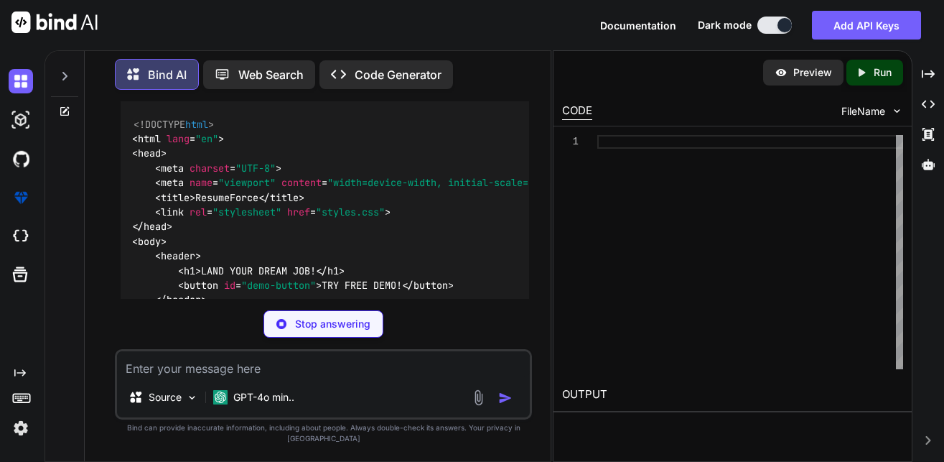
click at [815, 75] on p "Preview" at bounding box center [812, 72] width 39 height 14
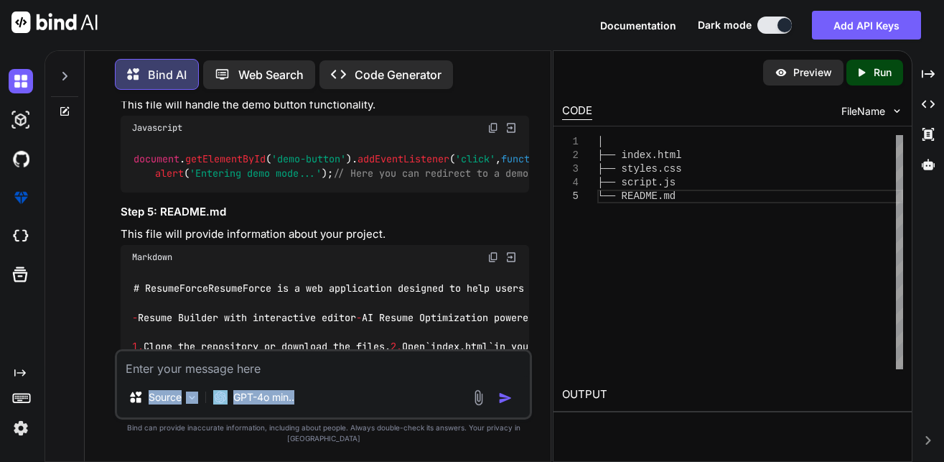
scroll to position [3531, 0]
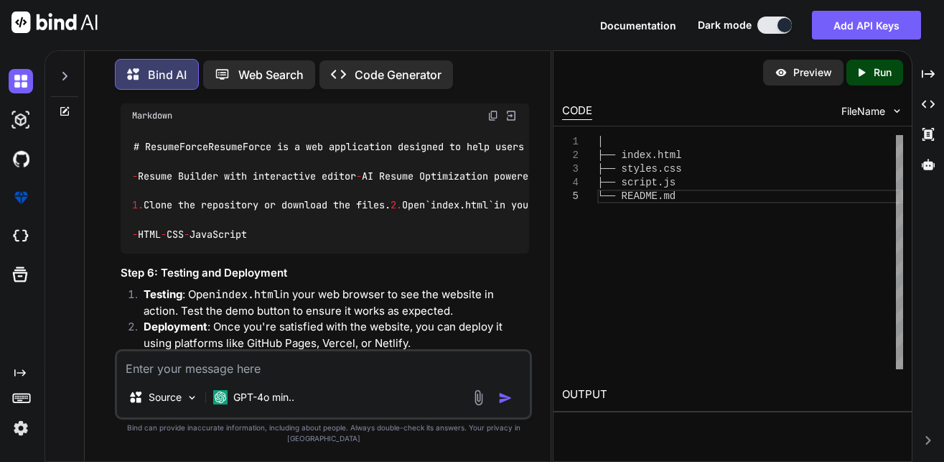
drag, startPoint x: 361, startPoint y: 319, endPoint x: 398, endPoint y: 254, distance: 74.2
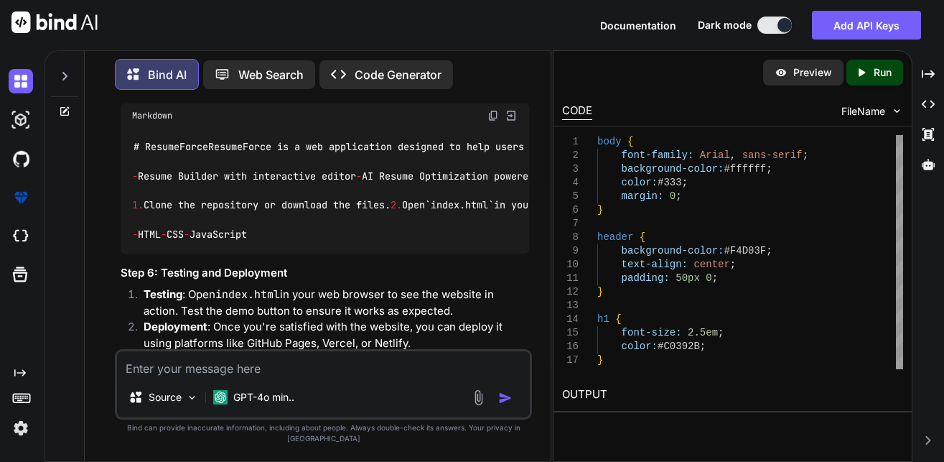
type textarea "x"
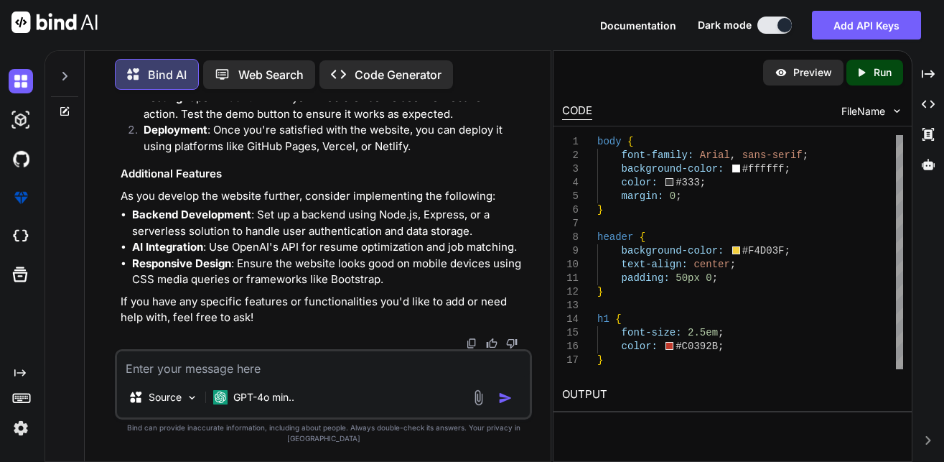
scroll to position [4950, 0]
